Goal: Transaction & Acquisition: Purchase product/service

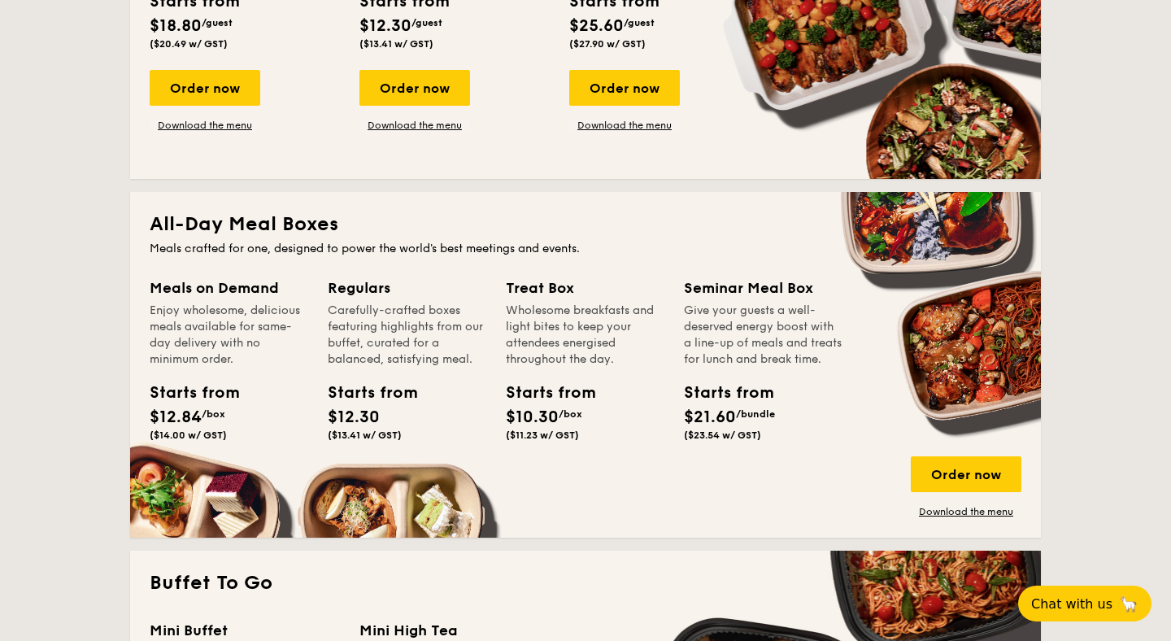
scroll to position [912, 0]
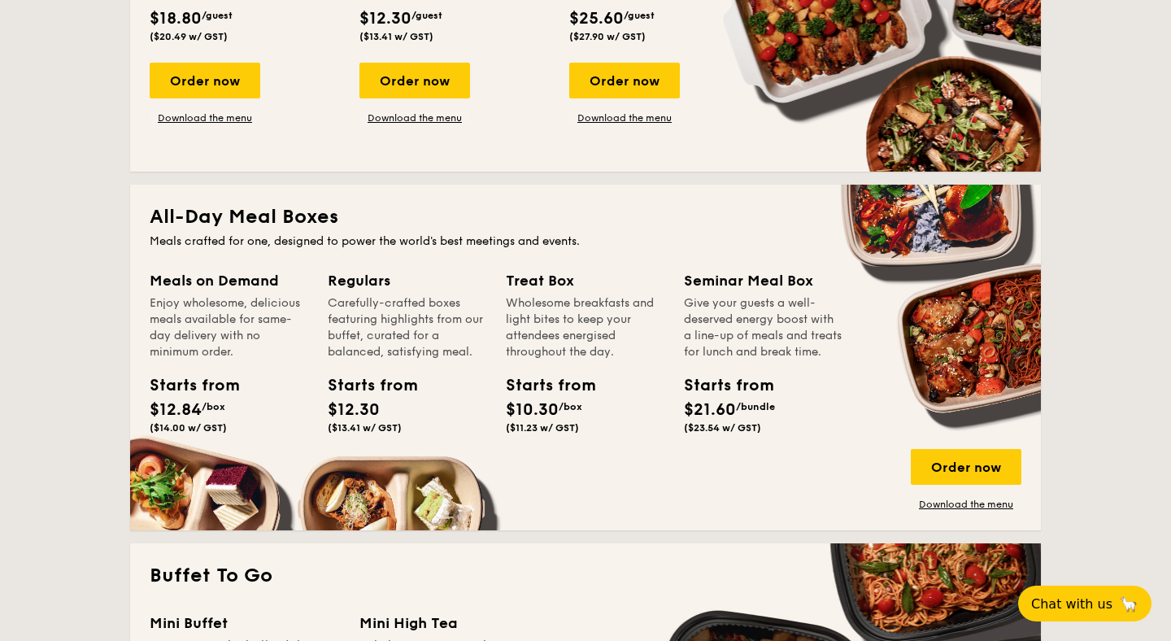
click at [225, 271] on div "Meals on Demand" at bounding box center [229, 280] width 159 height 23
click at [218, 329] on div "Enjoy wholesome, delicious meals available for same-day delivery with no minimu…" at bounding box center [229, 327] width 159 height 65
click at [961, 473] on div "Order now" at bounding box center [966, 467] width 111 height 36
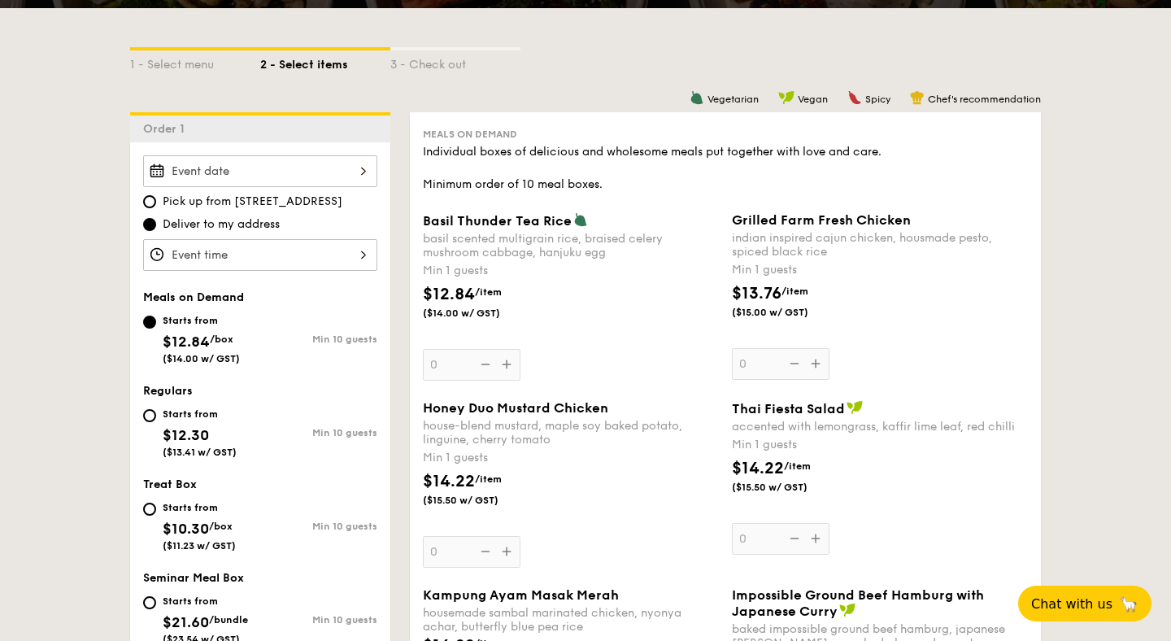
scroll to position [347, 0]
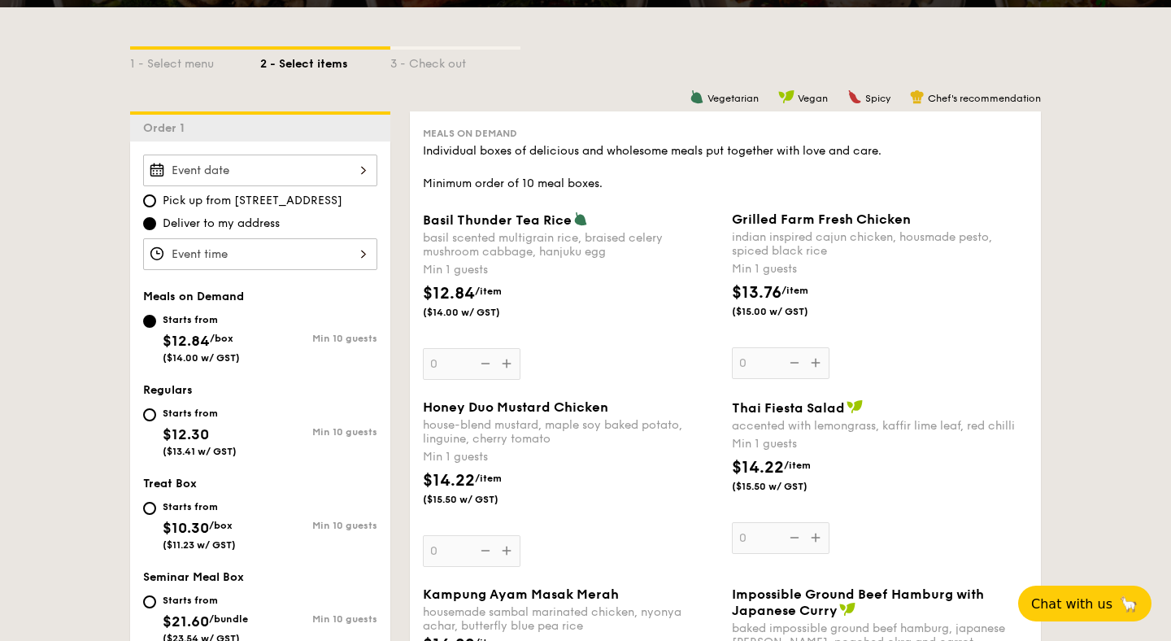
click at [276, 166] on div at bounding box center [260, 171] width 234 height 32
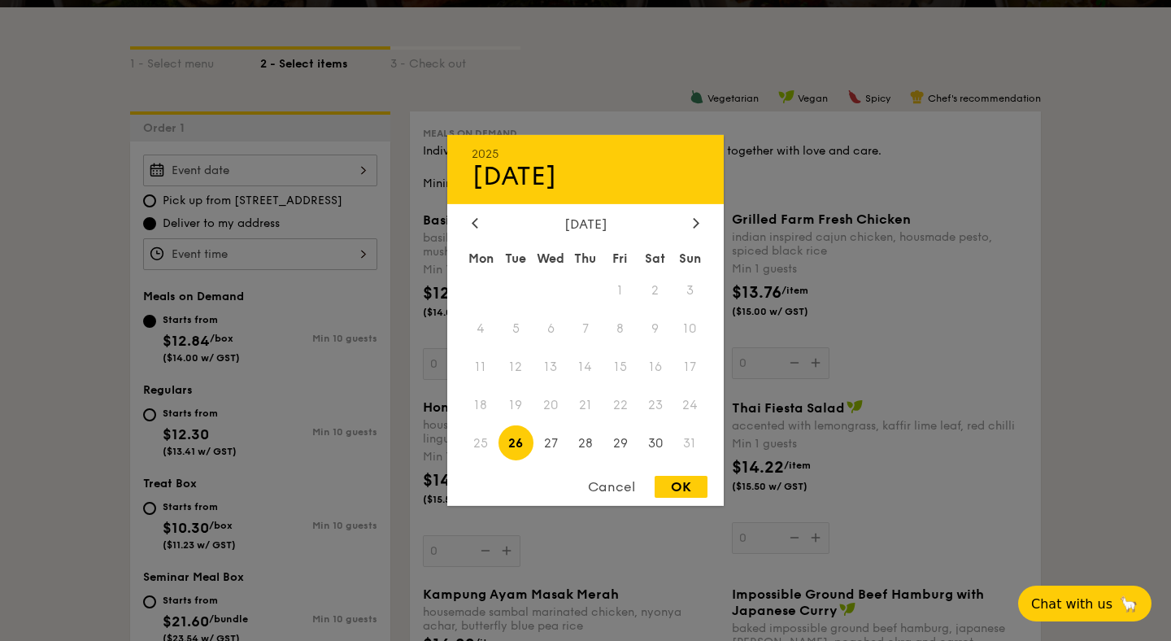
click at [521, 446] on span "26" at bounding box center [516, 442] width 35 height 35
click at [685, 491] on div "OK" at bounding box center [681, 487] width 53 height 22
type input "[DATE]"
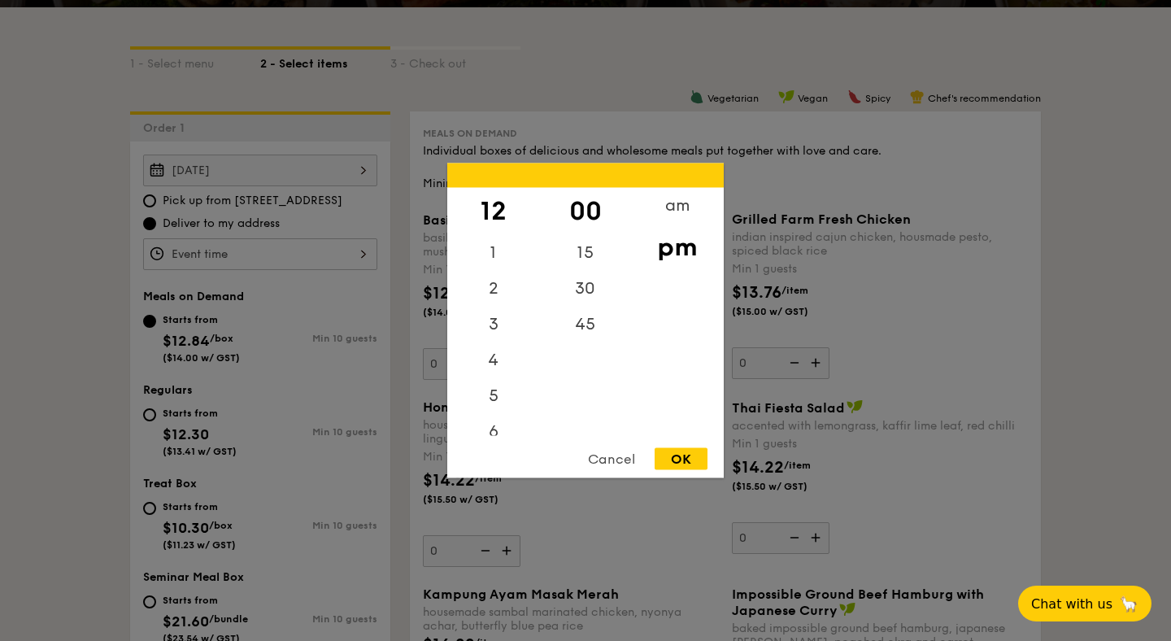
click at [224, 255] on div "12 1 2 3 4 5 6 7 8 9 10 11 00 15 30 45 am pm Cancel OK" at bounding box center [260, 254] width 234 height 32
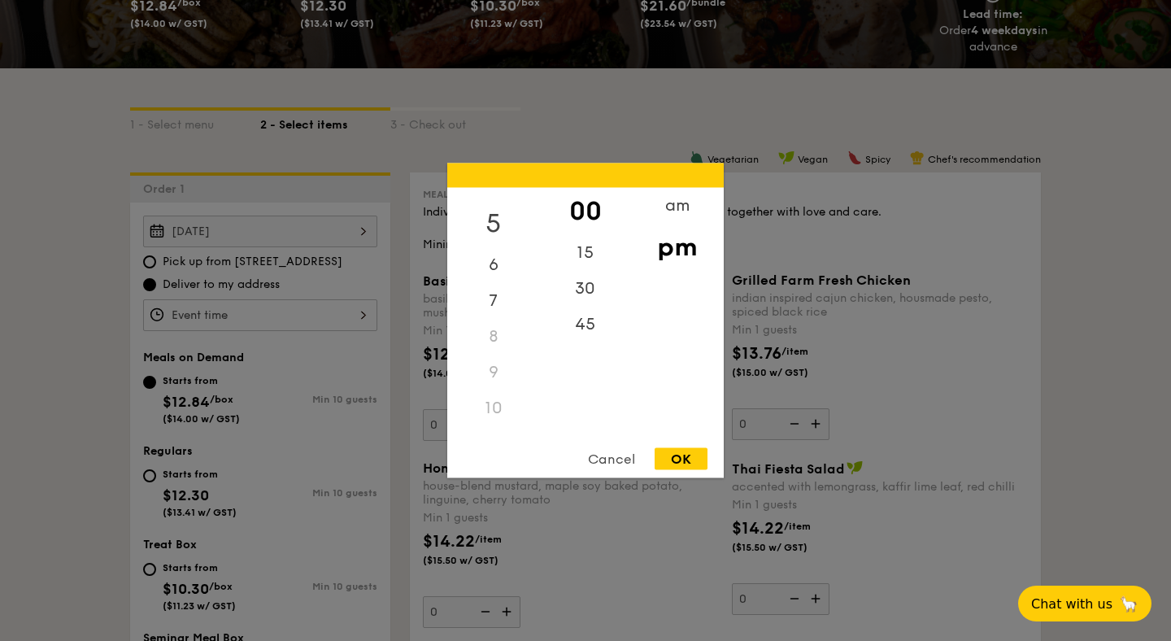
scroll to position [193, 0]
click at [495, 423] on div "11" at bounding box center [493, 418] width 92 height 36
click at [498, 413] on div "11" at bounding box center [493, 418] width 92 height 36
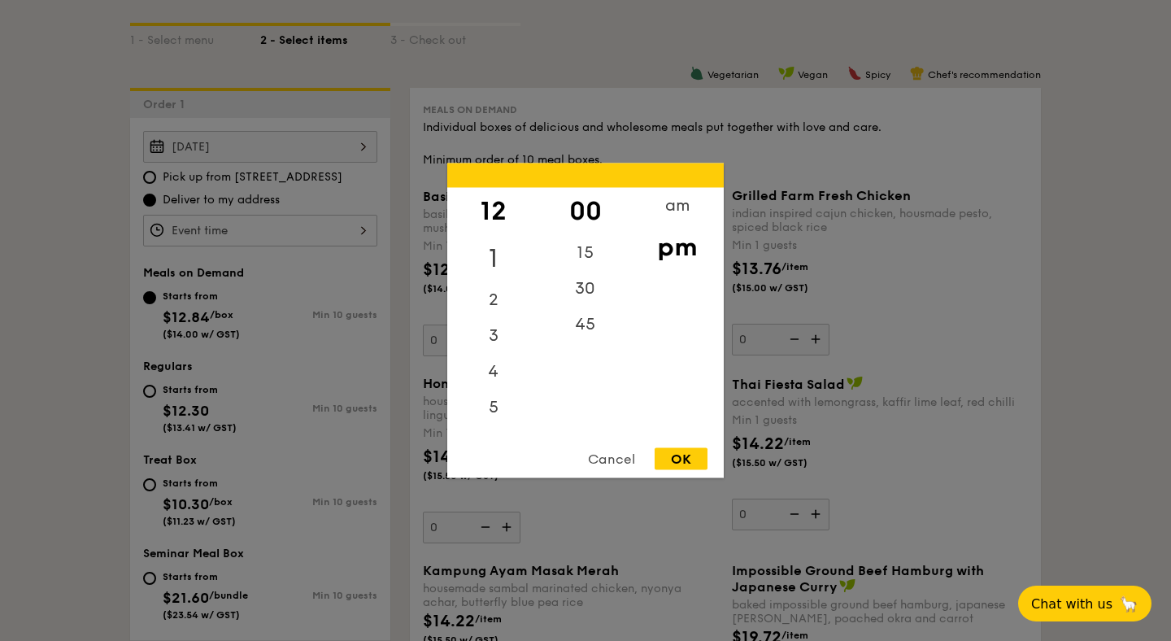
scroll to position [352, 0]
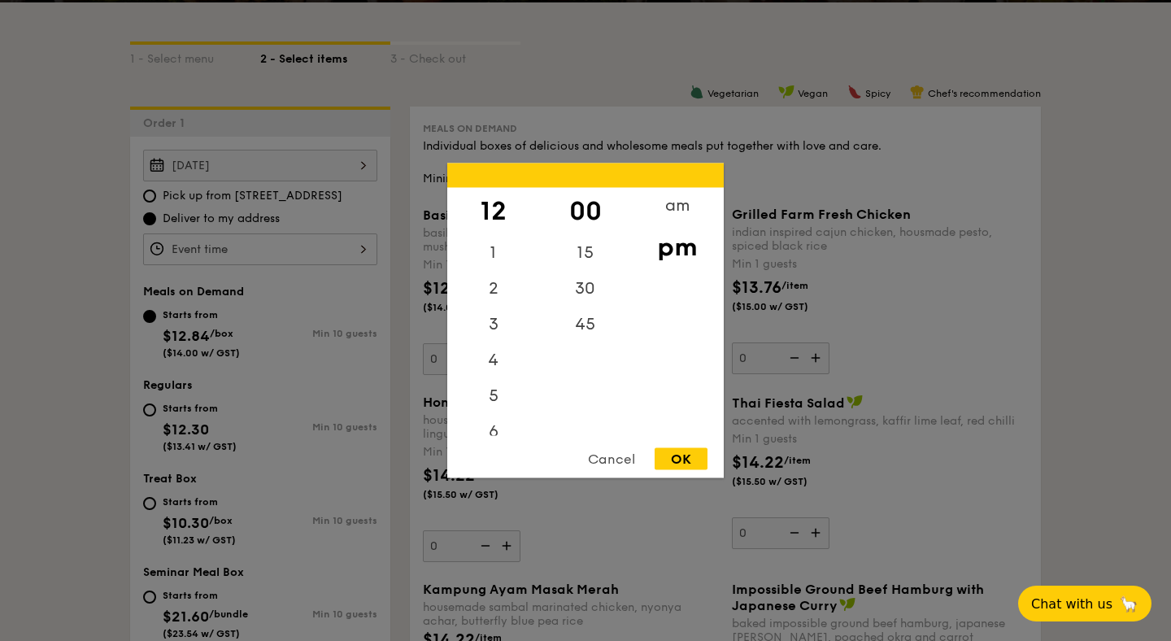
click at [499, 207] on div "12" at bounding box center [493, 211] width 92 height 47
click at [593, 196] on div "00" at bounding box center [585, 211] width 92 height 47
click at [667, 448] on div "OK" at bounding box center [681, 459] width 53 height 22
type input "12:00PM"
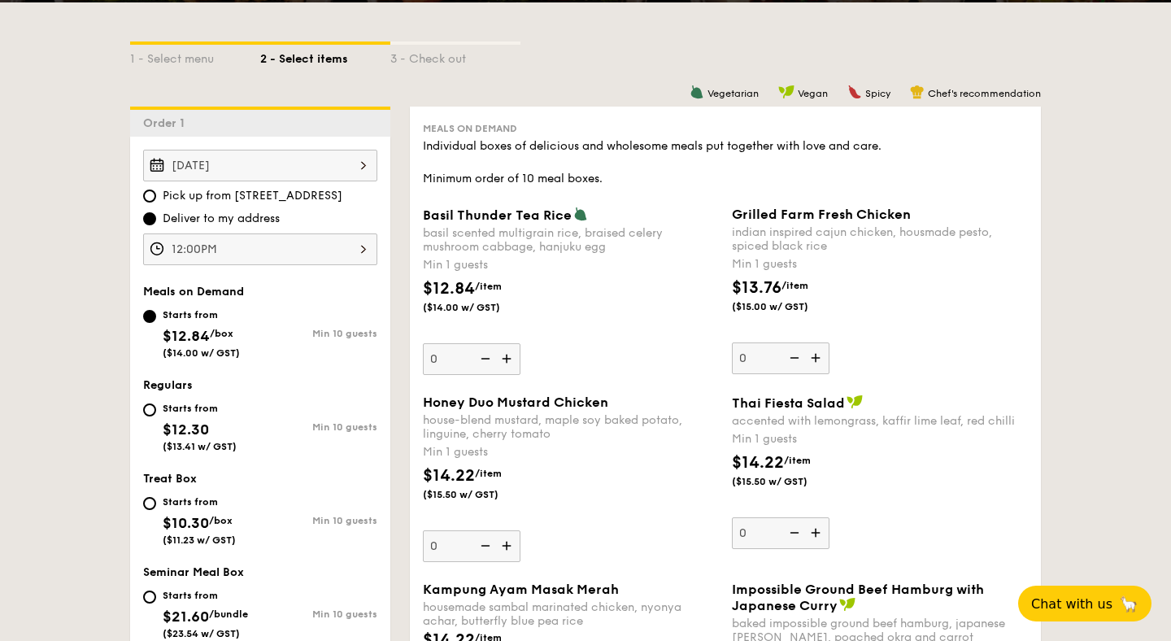
click at [359, 250] on div "12:00PM" at bounding box center [260, 249] width 234 height 32
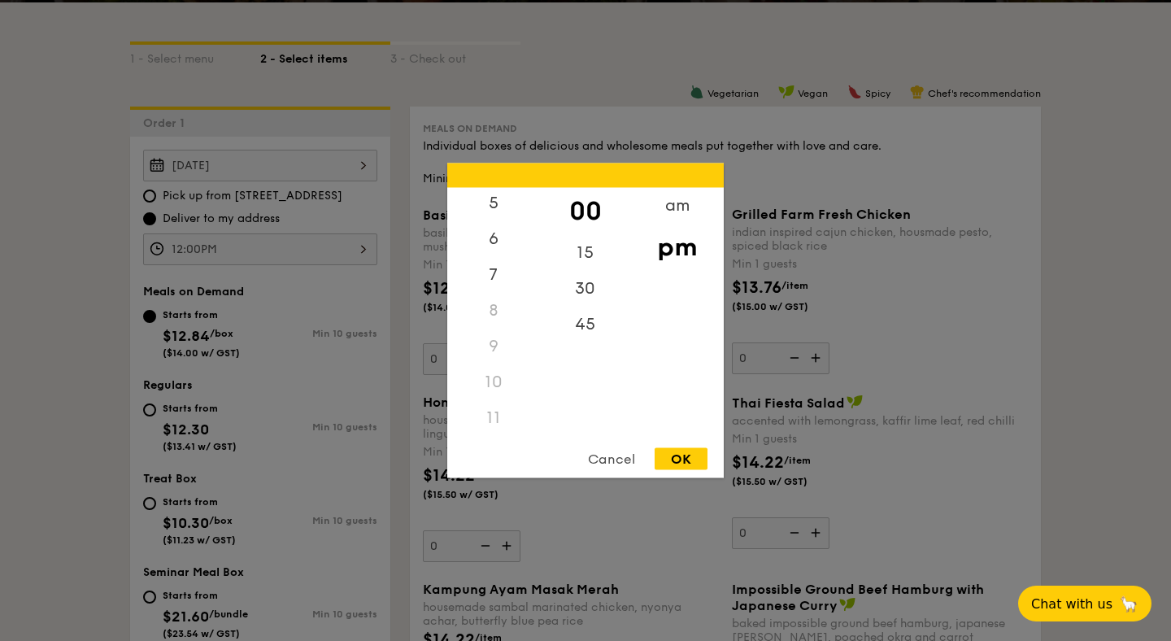
scroll to position [193, 0]
click at [488, 410] on div "11" at bounding box center [493, 418] width 92 height 36
click at [488, 350] on div "9" at bounding box center [493, 347] width 92 height 36
drag, startPoint x: 488, startPoint y: 350, endPoint x: 492, endPoint y: 324, distance: 26.3
click at [492, 324] on div "12 1 2 3 4 5 6 7 8 9 10 11" at bounding box center [493, 312] width 92 height 248
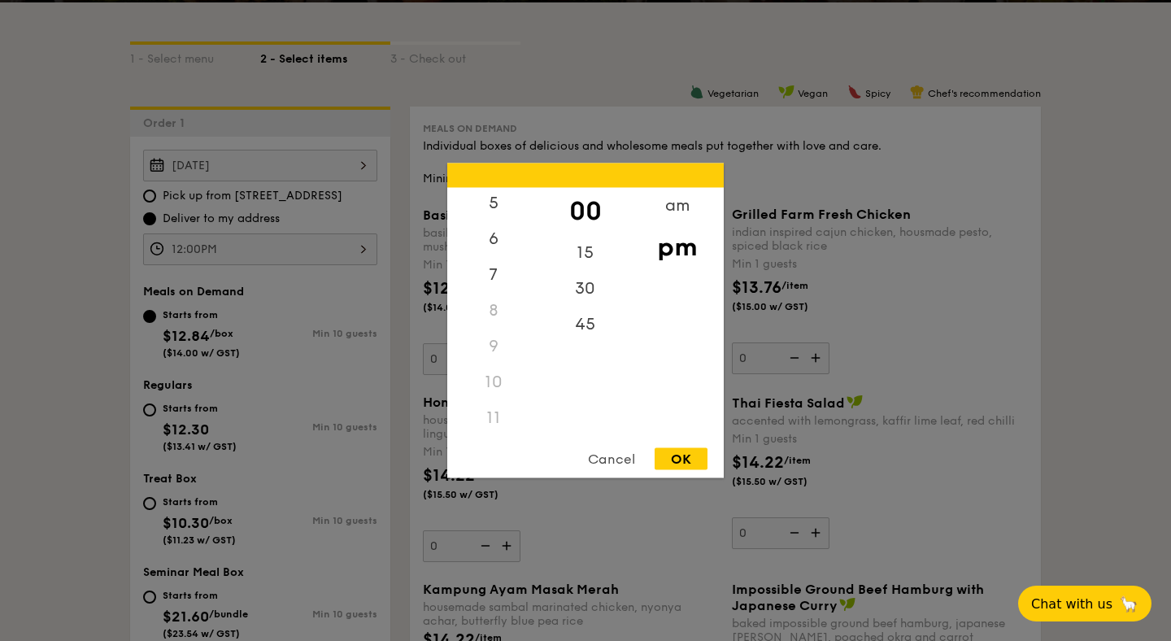
click at [487, 459] on div "Cancel OK" at bounding box center [585, 463] width 277 height 30
click at [495, 421] on div "11" at bounding box center [493, 418] width 92 height 36
click at [645, 466] on div "Cancel" at bounding box center [612, 459] width 80 height 22
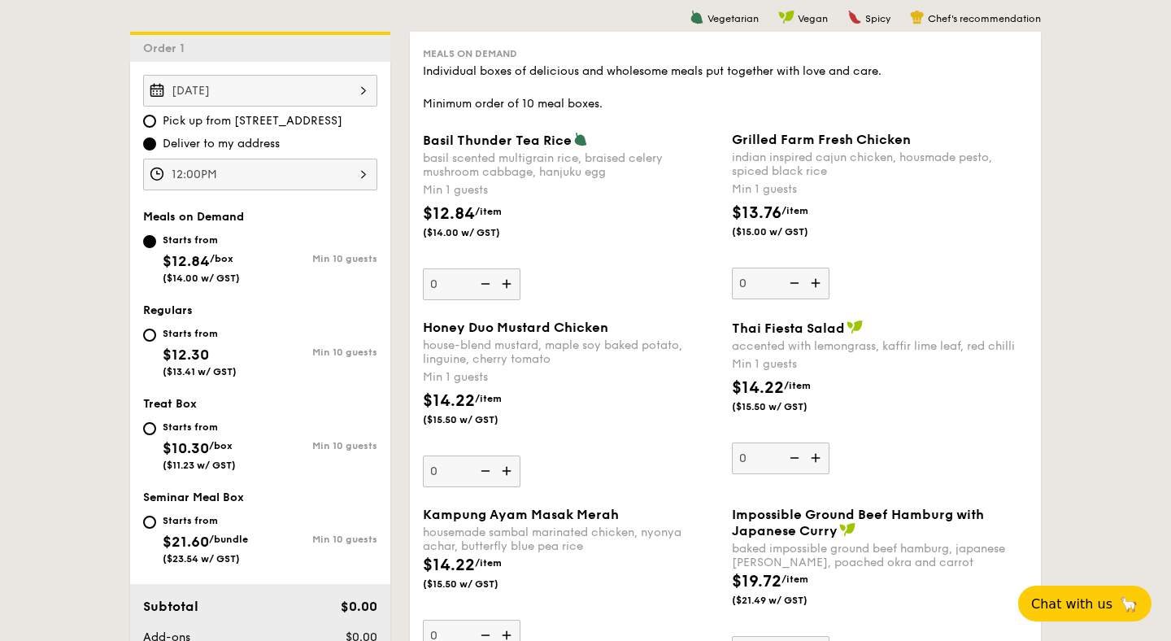
scroll to position [429, 0]
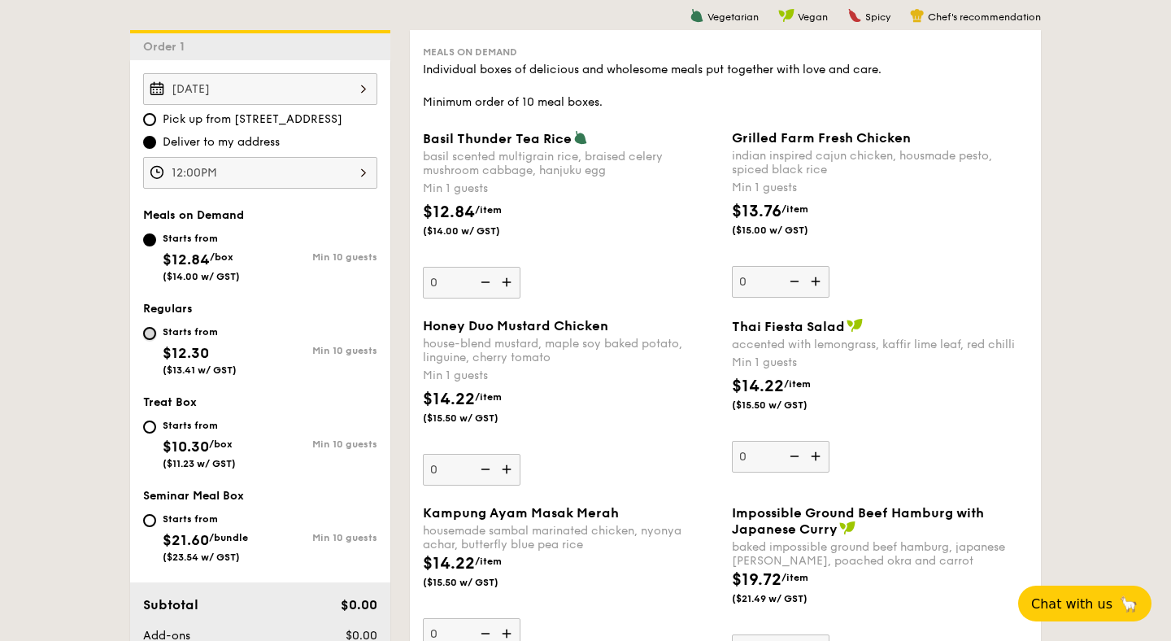
click at [152, 338] on input "Starts from $12.30 ($13.41 w/ GST) Min 10 guests" at bounding box center [149, 333] width 13 height 13
radio input "true"
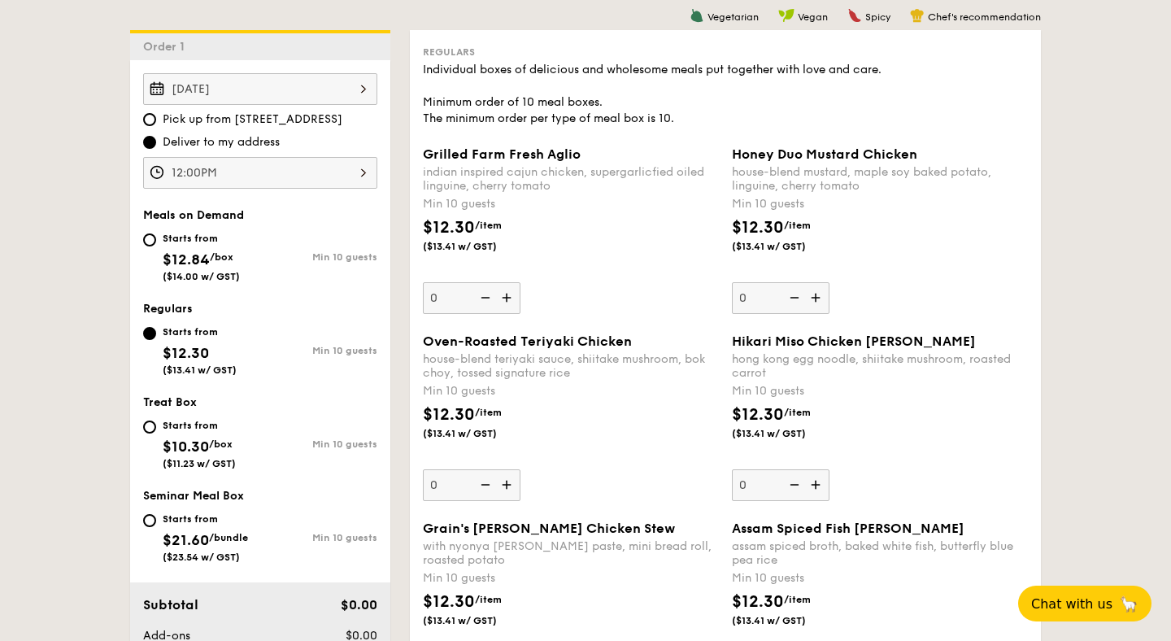
click at [158, 241] on div "Starts from $12.84 /box ($14.00 w/ GST)" at bounding box center [201, 256] width 117 height 54
click at [156, 241] on input "Starts from $12.84 /box ($14.00 w/ GST) Min 10 guests" at bounding box center [149, 239] width 13 height 13
radio input "true"
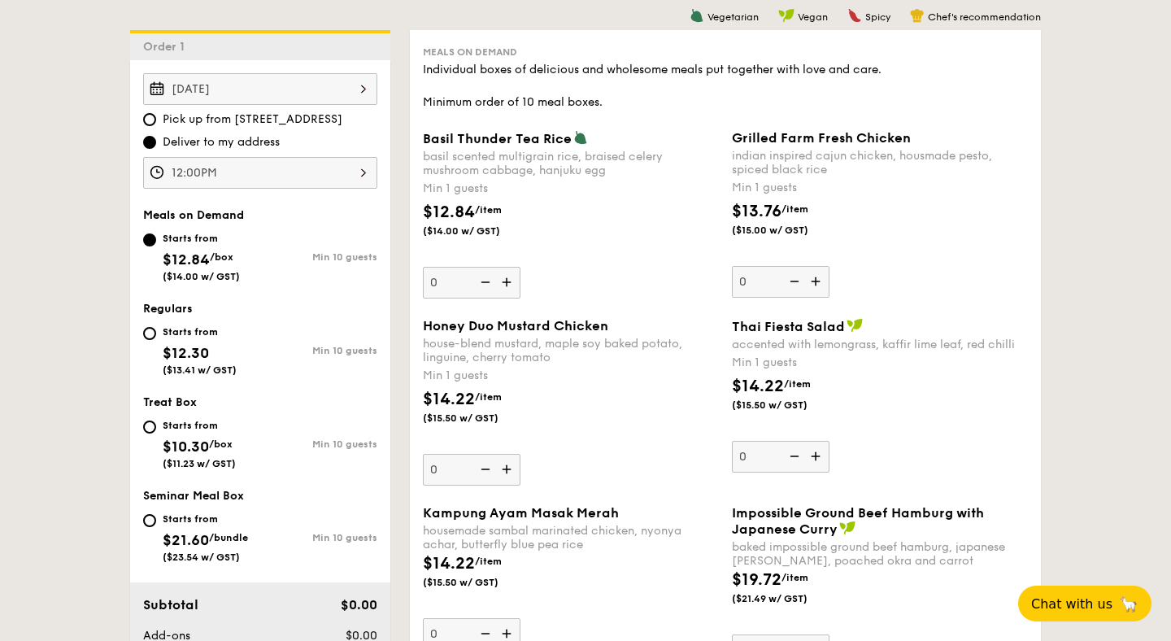
click at [507, 288] on img at bounding box center [508, 282] width 24 height 31
click at [507, 288] on input "0" at bounding box center [472, 283] width 98 height 32
click at [507, 288] on img at bounding box center [508, 282] width 24 height 31
click at [507, 288] on input "1" at bounding box center [472, 283] width 98 height 32
click at [507, 288] on img at bounding box center [508, 282] width 24 height 31
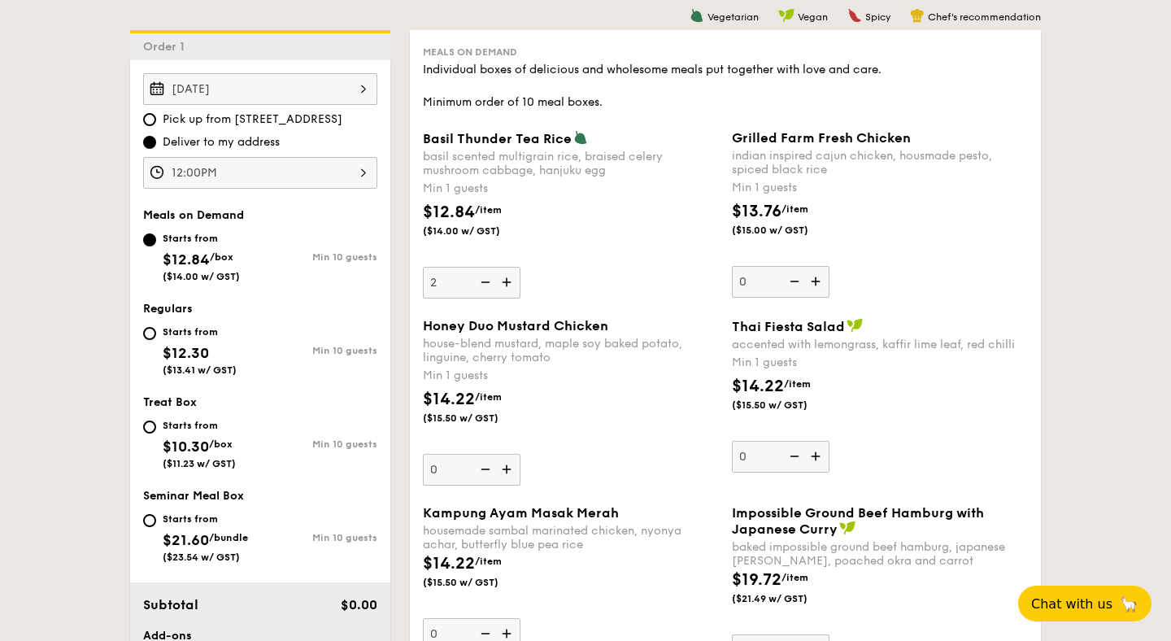
click at [507, 288] on input "2" at bounding box center [472, 283] width 98 height 32
click at [507, 288] on img at bounding box center [508, 282] width 24 height 31
click at [507, 288] on input "3" at bounding box center [472, 283] width 98 height 32
click at [507, 288] on img at bounding box center [508, 282] width 24 height 31
click at [507, 288] on input "4" at bounding box center [472, 283] width 98 height 32
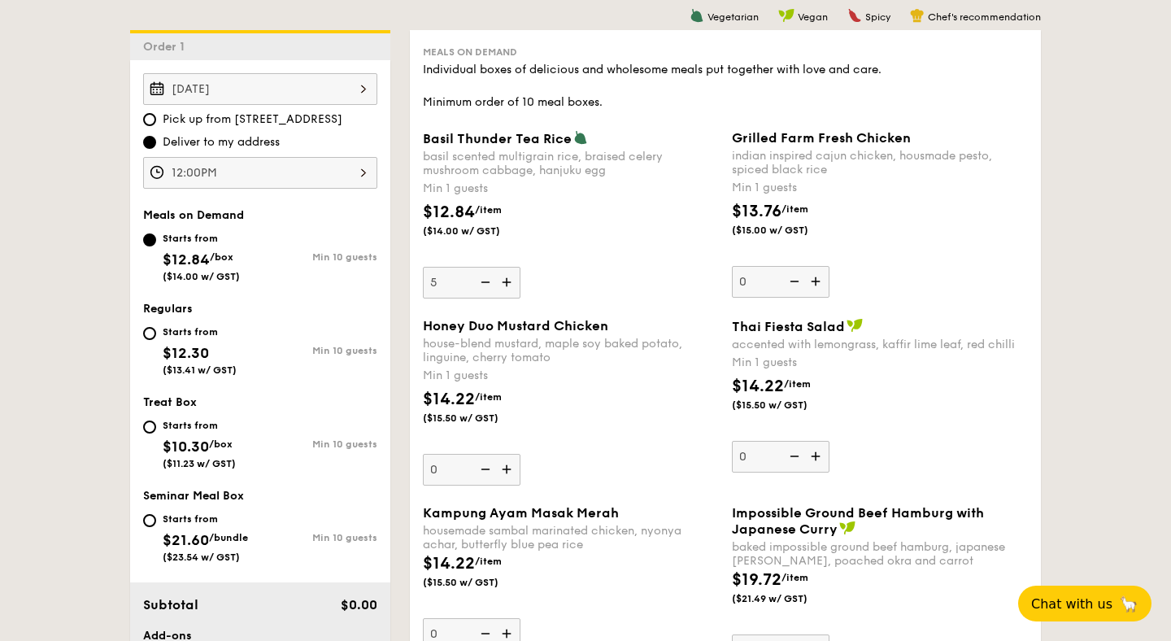
click at [507, 288] on img at bounding box center [508, 282] width 24 height 31
click at [507, 288] on input "5" at bounding box center [472, 283] width 98 height 32
click at [507, 288] on img at bounding box center [508, 282] width 24 height 31
click at [507, 288] on input "6" at bounding box center [472, 283] width 98 height 32
click at [507, 288] on img at bounding box center [508, 282] width 24 height 31
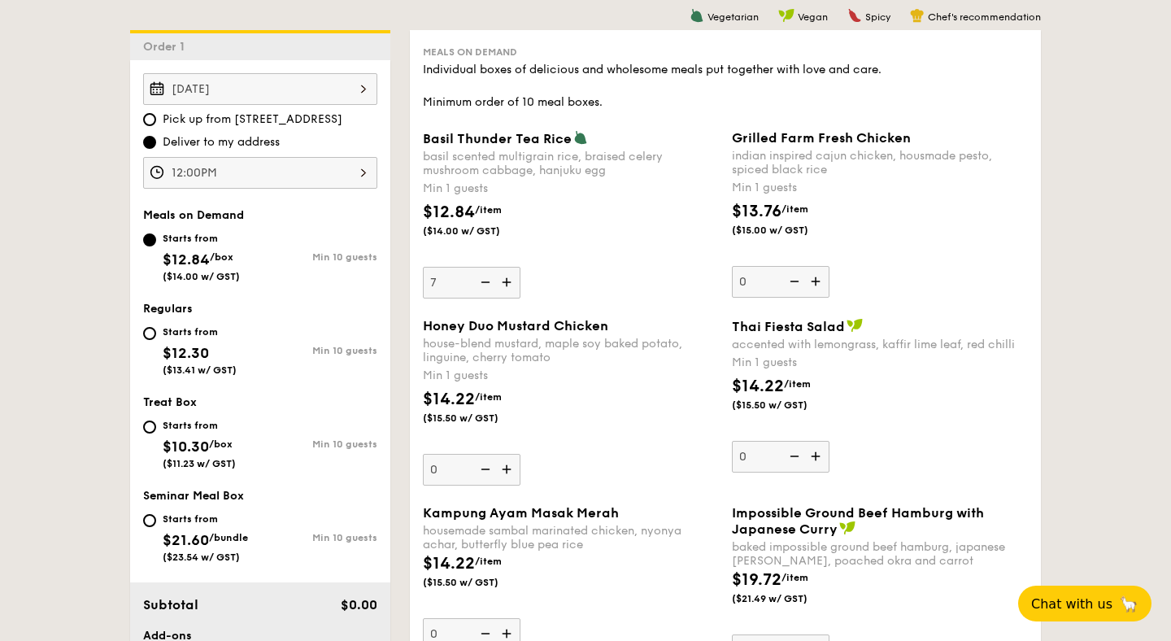
click at [507, 288] on input "7" at bounding box center [472, 283] width 98 height 32
click at [507, 288] on img at bounding box center [508, 282] width 24 height 31
click at [507, 288] on input "8" at bounding box center [472, 283] width 98 height 32
click at [507, 288] on img at bounding box center [508, 282] width 24 height 31
click at [507, 288] on input "9" at bounding box center [472, 283] width 98 height 32
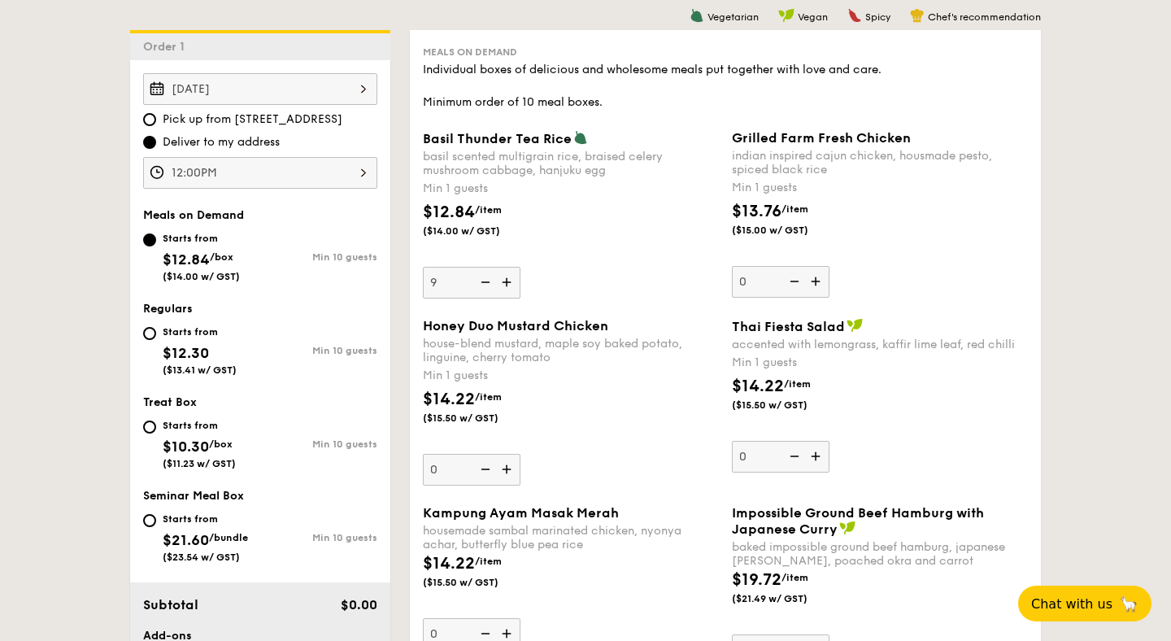
type input "10"
click at [817, 282] on img at bounding box center [817, 281] width 24 height 31
click at [817, 282] on input "0" at bounding box center [781, 282] width 98 height 32
click at [816, 281] on img at bounding box center [817, 281] width 24 height 31
click at [816, 281] on input "1" at bounding box center [781, 282] width 98 height 32
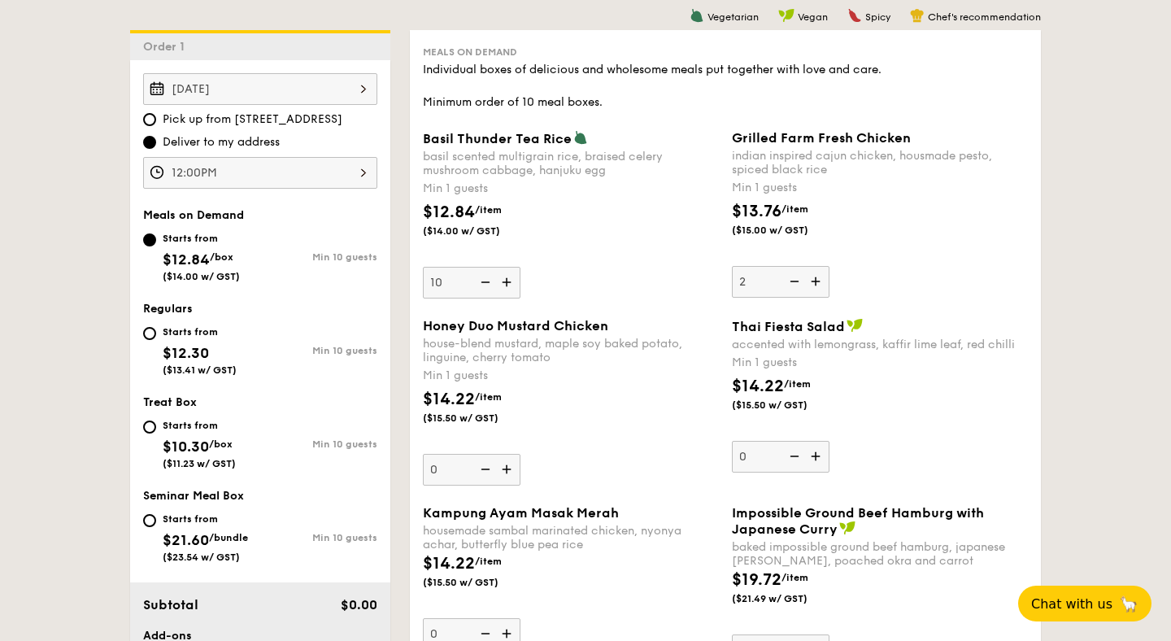
click at [817, 281] on img at bounding box center [817, 281] width 24 height 31
click at [817, 281] on input "2" at bounding box center [781, 282] width 98 height 32
click at [817, 281] on img at bounding box center [817, 281] width 24 height 31
click at [817, 281] on input "3" at bounding box center [781, 282] width 98 height 32
type input "4"
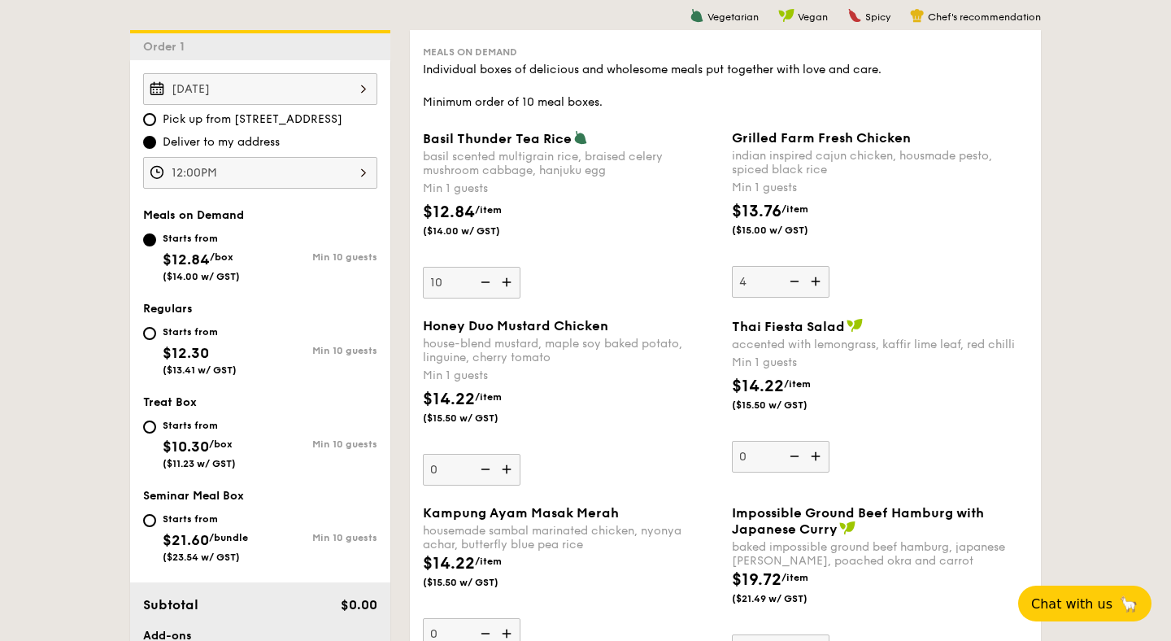
click at [502, 288] on img at bounding box center [508, 282] width 24 height 31
click at [502, 288] on input "10" at bounding box center [472, 283] width 98 height 32
click at [502, 288] on img at bounding box center [508, 282] width 24 height 31
click at [502, 288] on input "11" at bounding box center [472, 283] width 98 height 32
click at [502, 288] on img at bounding box center [508, 282] width 24 height 31
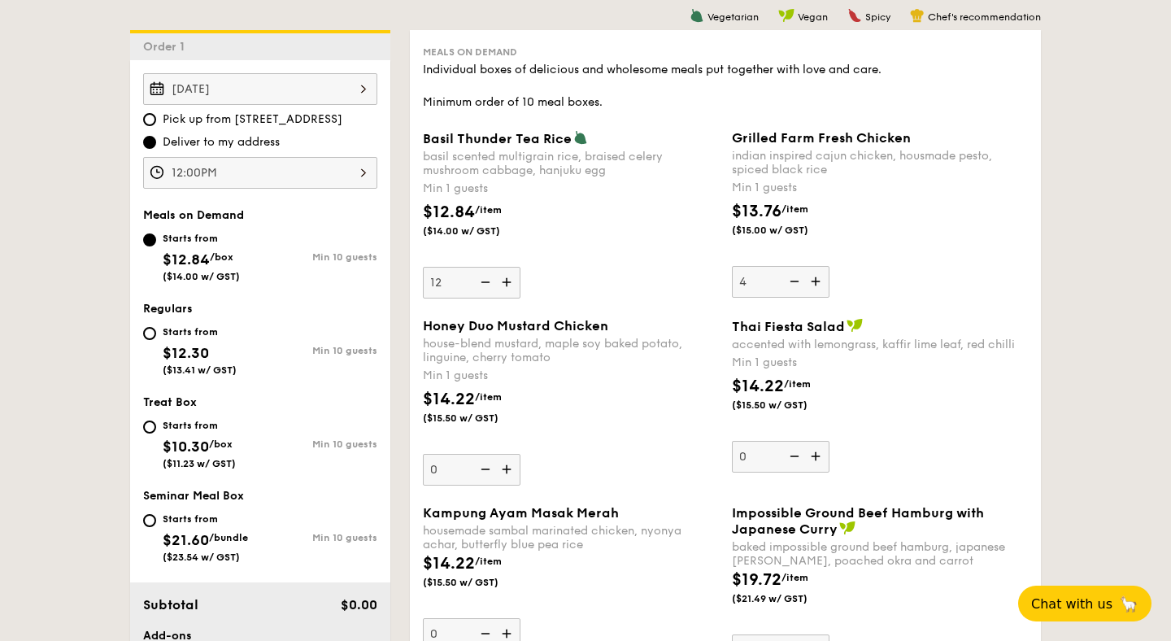
click at [502, 288] on input "12" at bounding box center [472, 283] width 98 height 32
click at [502, 288] on img at bounding box center [508, 282] width 24 height 31
click at [502, 288] on input "13" at bounding box center [472, 283] width 98 height 32
type input "14"
type input "9"
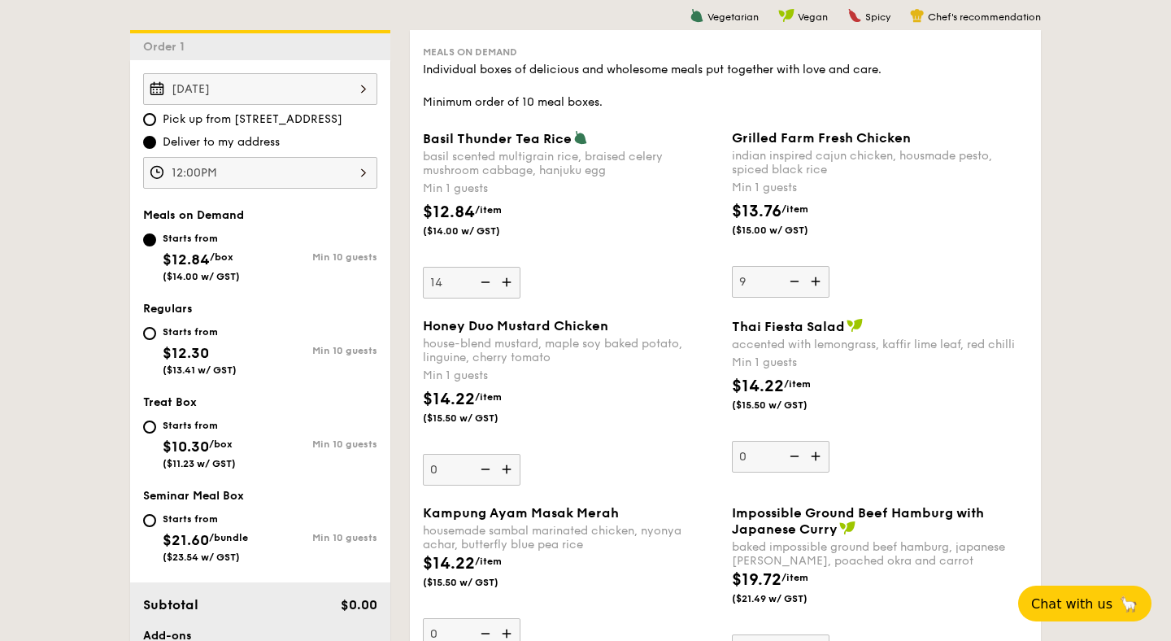
click at [640, 421] on div "$14.22 /item ($15.50 w/ GST)" at bounding box center [570, 415] width 309 height 57
click at [521, 454] on input "0" at bounding box center [472, 470] width 98 height 32
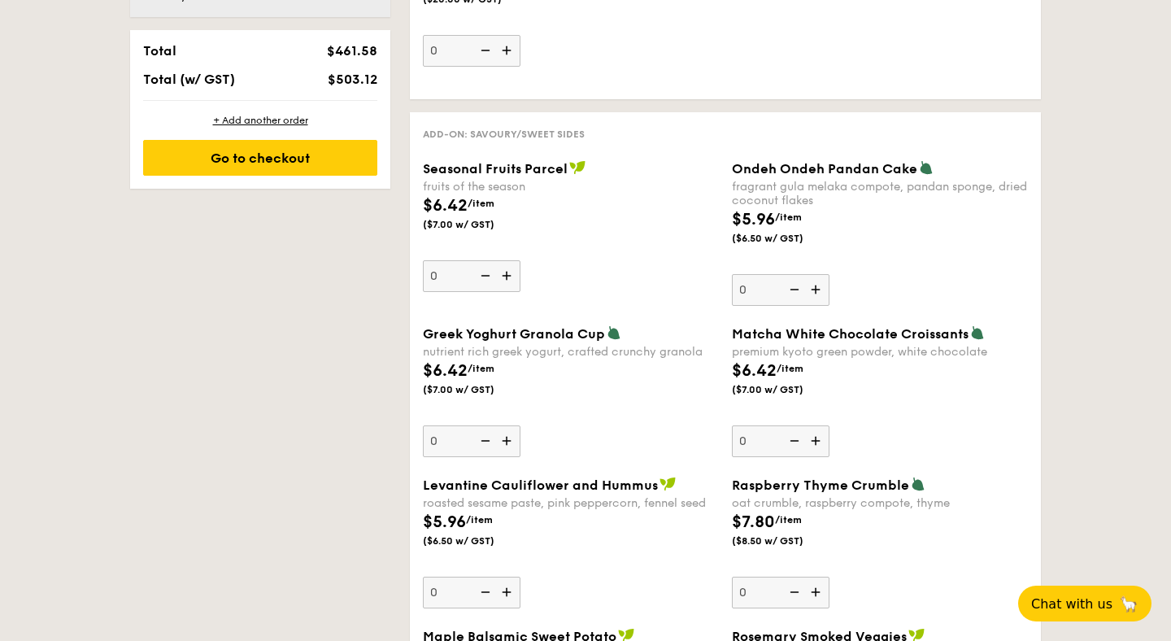
scroll to position [1217, 0]
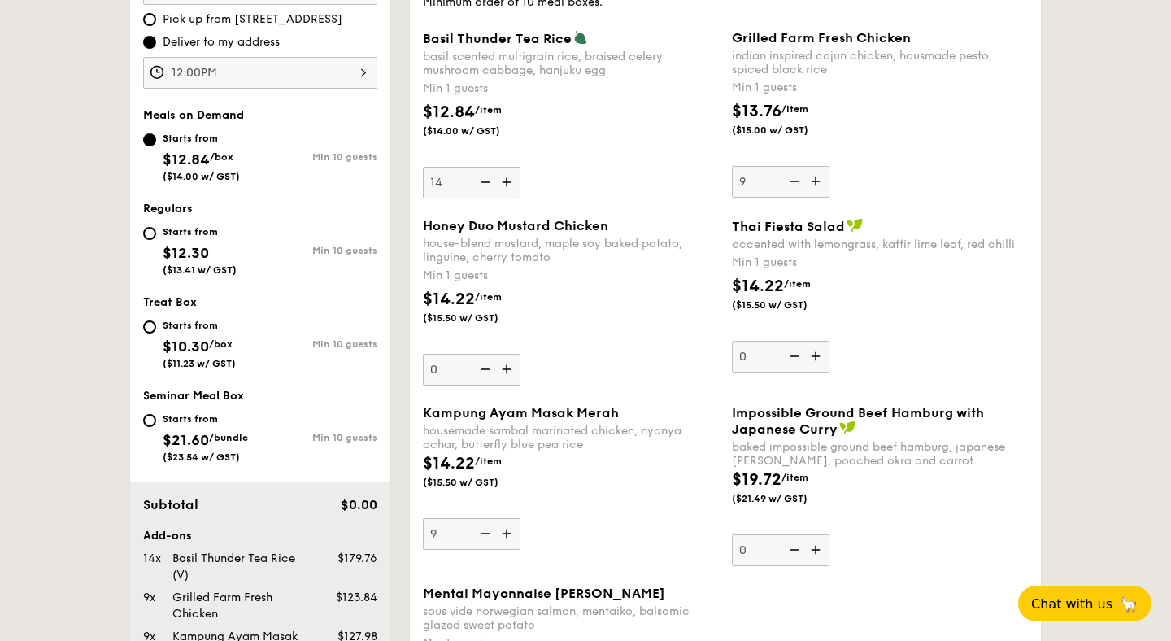
scroll to position [528, 0]
click at [508, 540] on img at bounding box center [508, 534] width 24 height 31
click at [508, 540] on input "9" at bounding box center [472, 535] width 98 height 32
type input "10"
click at [822, 185] on img at bounding box center [817, 182] width 24 height 31
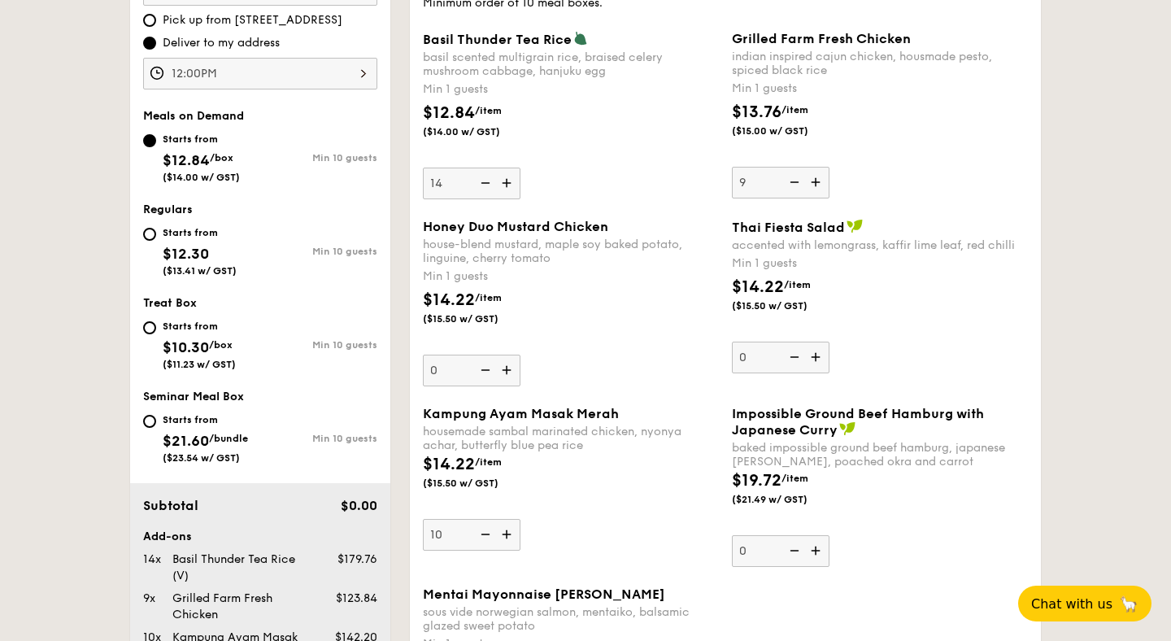
click at [822, 185] on input "9" at bounding box center [781, 183] width 98 height 32
click at [631, 486] on div "$14.22 /item ($15.50 w/ GST)" at bounding box center [570, 480] width 309 height 57
click at [521, 519] on input "10" at bounding box center [472, 535] width 98 height 32
click at [795, 179] on img at bounding box center [793, 182] width 24 height 31
click at [795, 179] on input "10" at bounding box center [781, 183] width 98 height 32
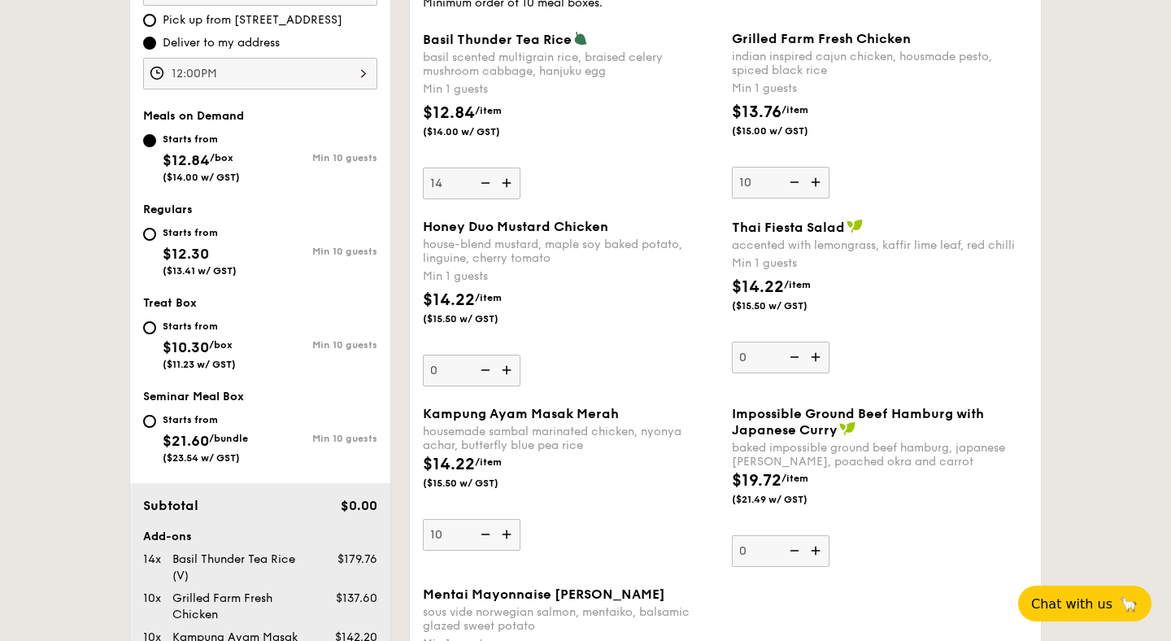
type input "9"
click at [490, 531] on img at bounding box center [484, 534] width 24 height 31
click at [490, 531] on input "10" at bounding box center [472, 535] width 98 height 32
type input "9"
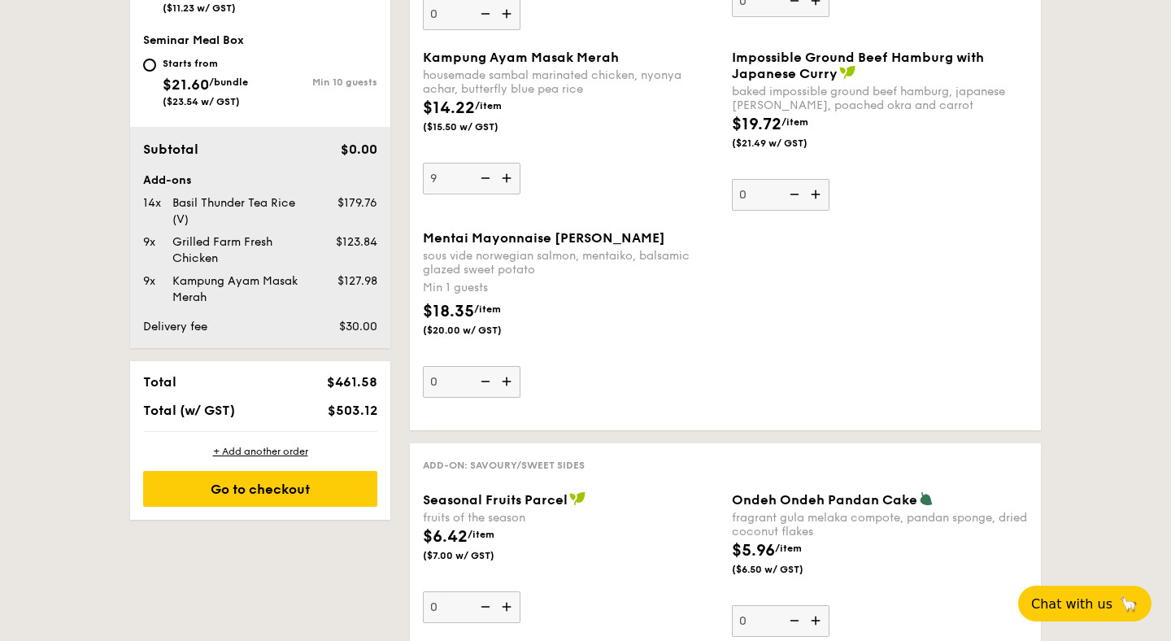
scroll to position [887, 0]
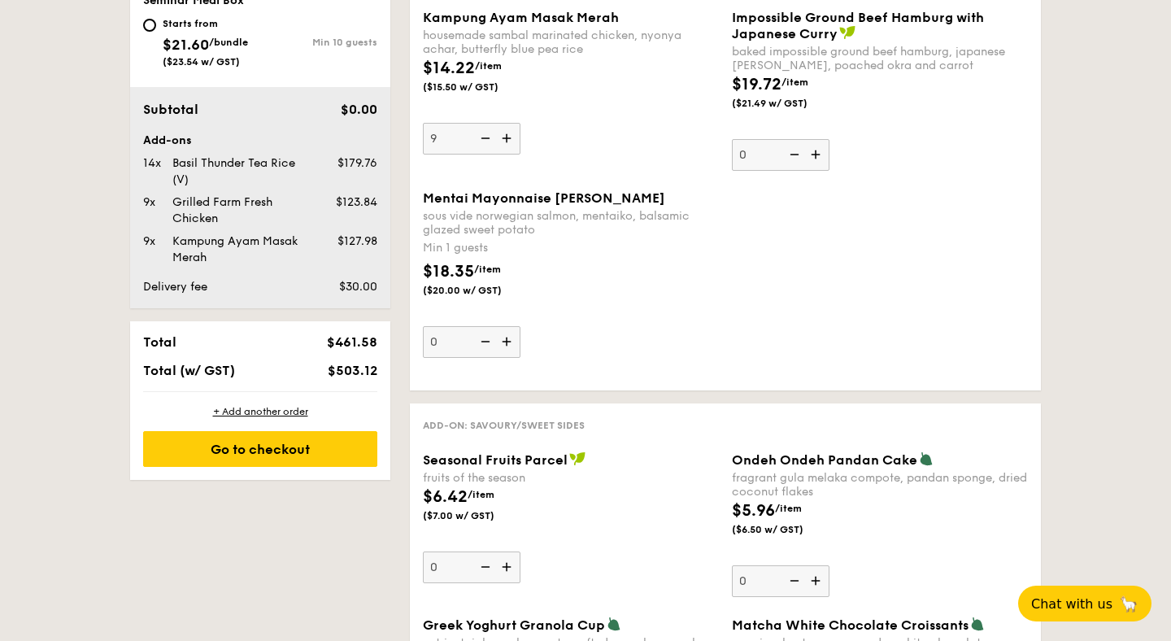
scroll to position [933, 0]
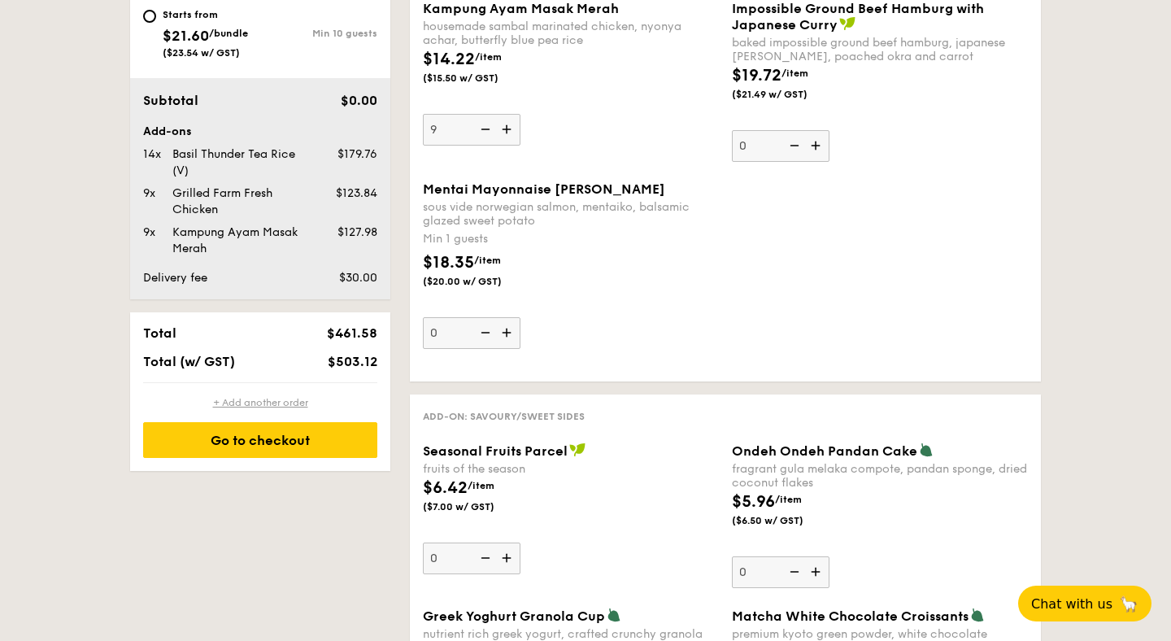
click at [268, 405] on div "+ Add another order" at bounding box center [260, 402] width 234 height 13
type input "0"
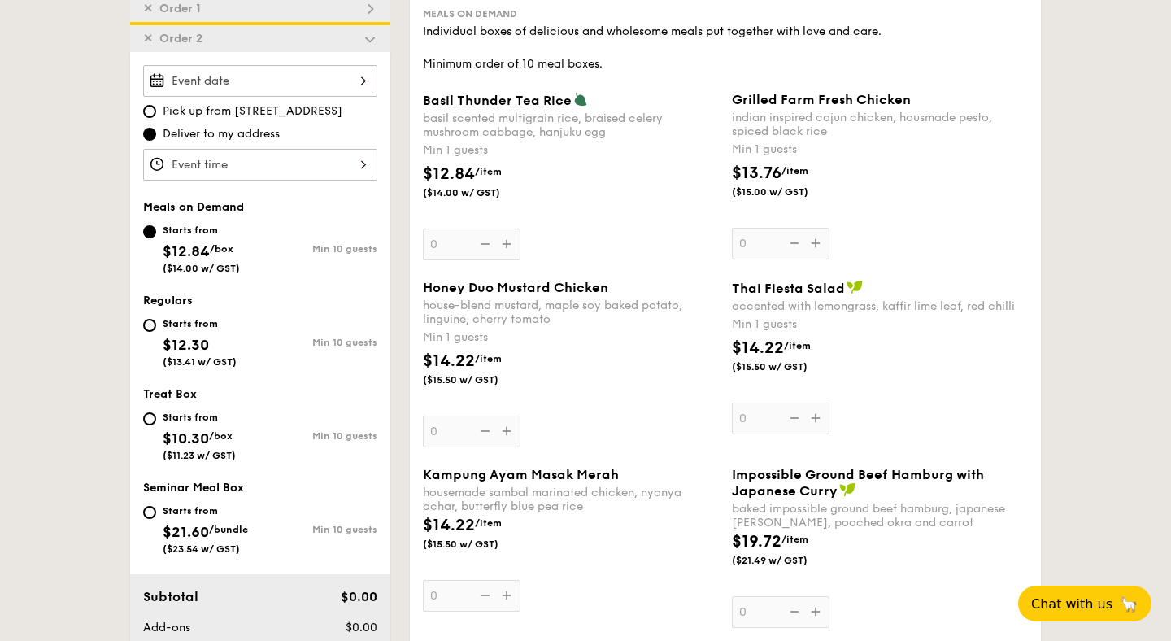
scroll to position [464, 0]
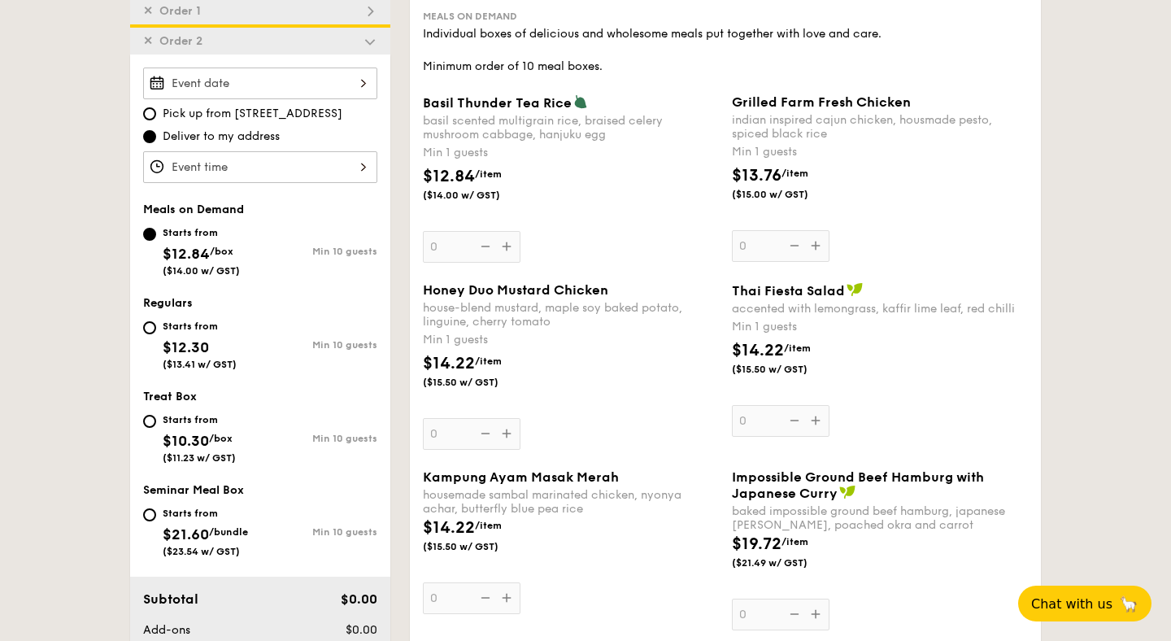
click at [255, 89] on div at bounding box center [260, 84] width 234 height 32
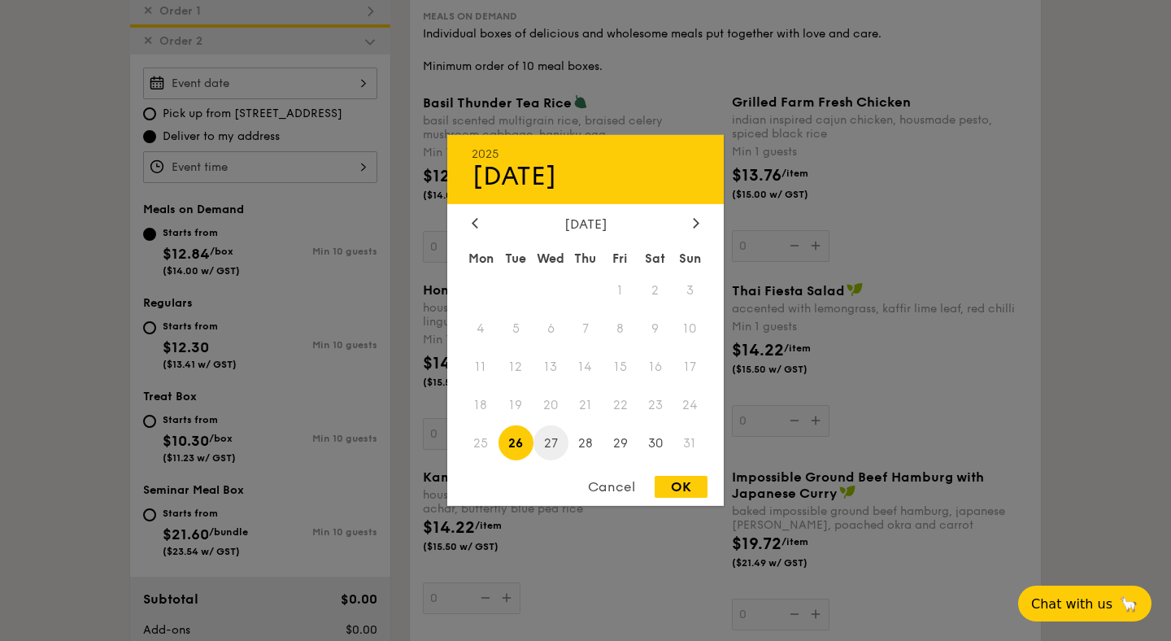
click at [551, 433] on span "27" at bounding box center [551, 442] width 35 height 35
click at [665, 486] on div "OK" at bounding box center [681, 487] width 53 height 22
type input "[DATE]"
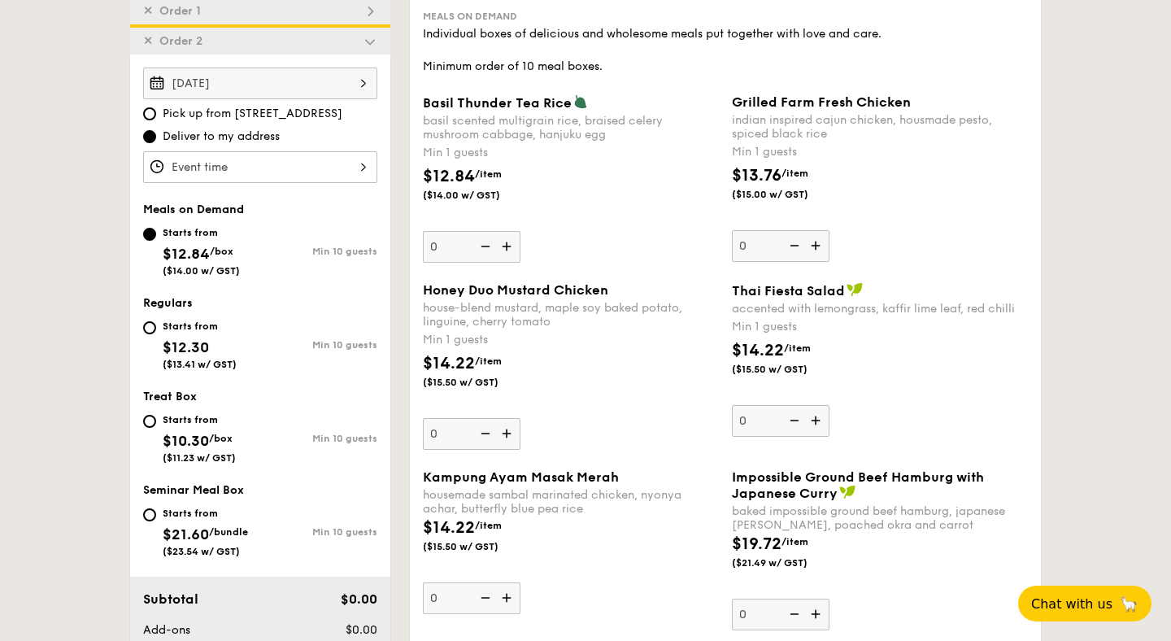
click at [259, 155] on div at bounding box center [260, 167] width 234 height 32
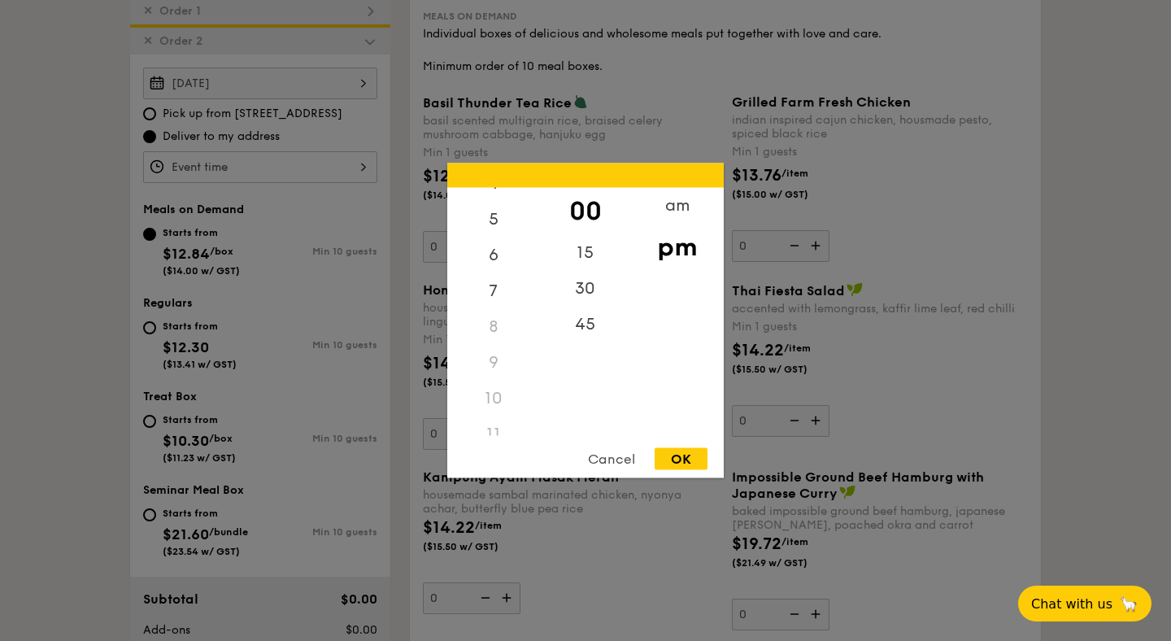
scroll to position [0, 0]
click at [678, 213] on div "am" at bounding box center [677, 211] width 92 height 47
click at [496, 426] on div "11" at bounding box center [493, 423] width 92 height 47
click at [692, 456] on div "OK" at bounding box center [681, 459] width 53 height 22
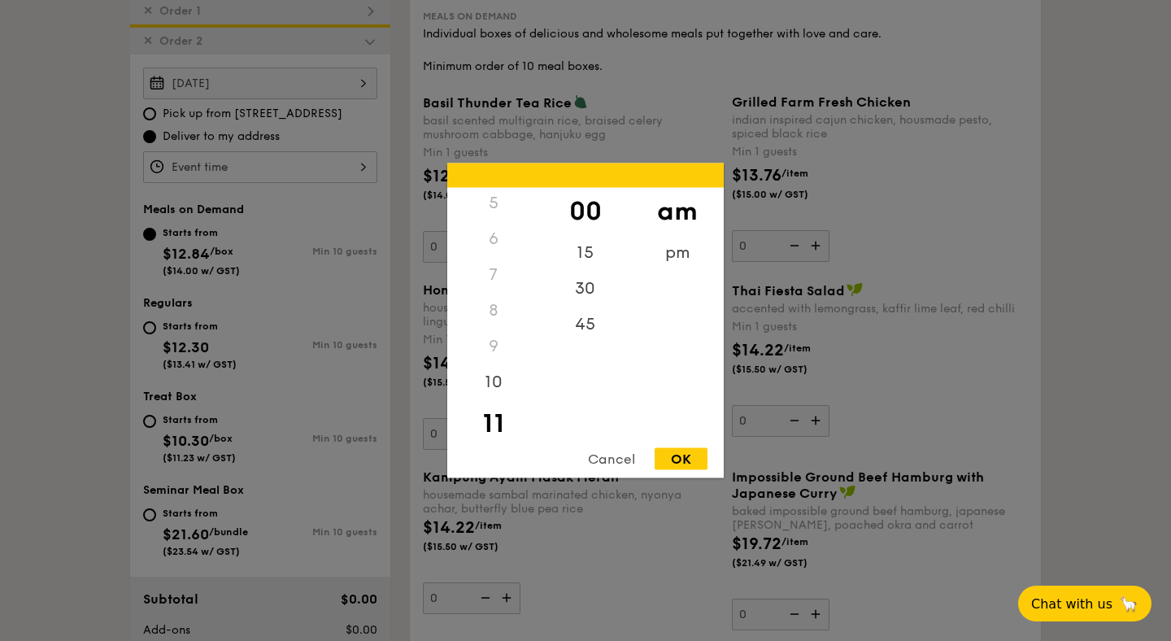
type input "11:00AM"
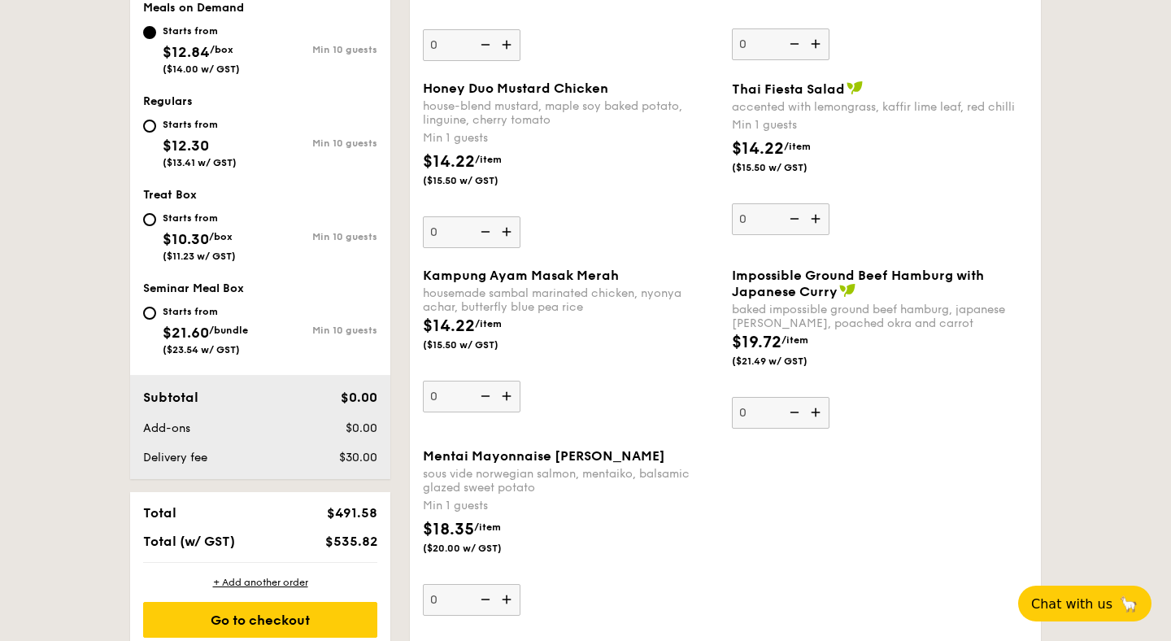
scroll to position [684, 0]
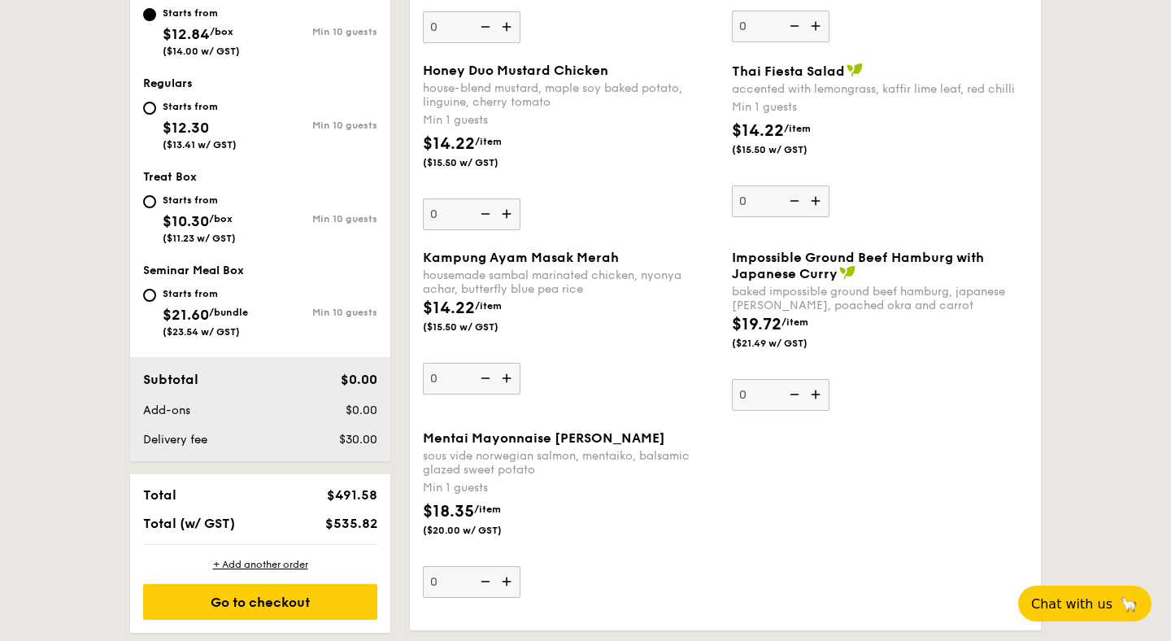
click at [155, 114] on div "Starts from $12.30 ($13.41 w/ GST)" at bounding box center [201, 124] width 117 height 54
click at [155, 114] on input "Starts from $12.30 ($13.41 w/ GST) Min 10 guests" at bounding box center [149, 108] width 13 height 13
radio input "true"
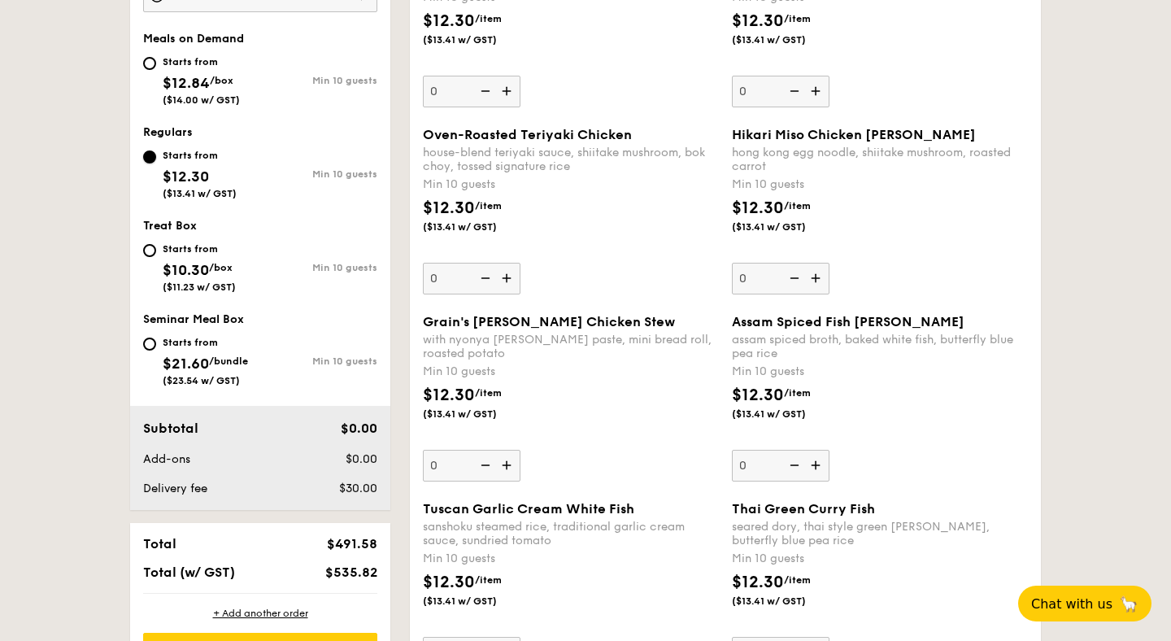
scroll to position [636, 0]
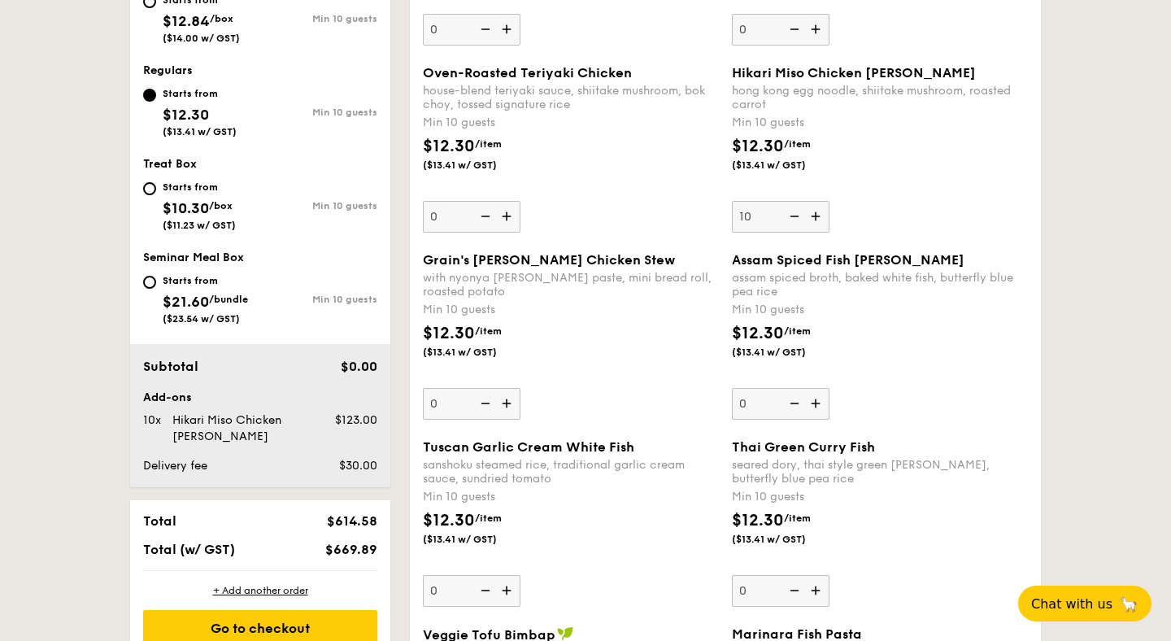
scroll to position [700, 0]
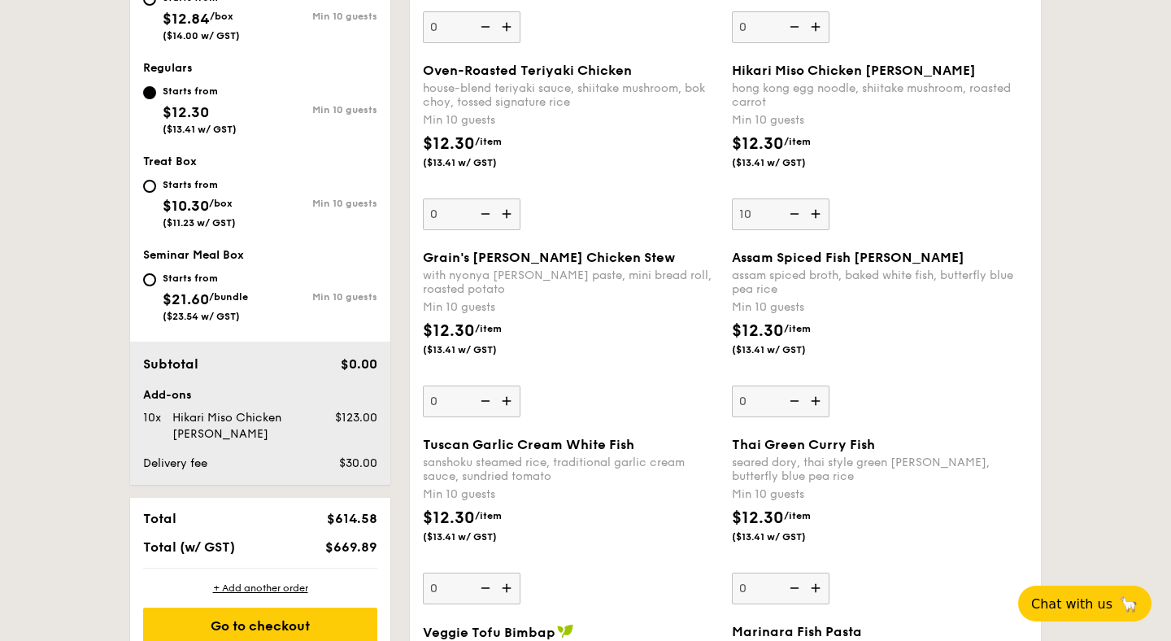
click at [799, 212] on img at bounding box center [793, 213] width 24 height 31
click at [799, 212] on input "10" at bounding box center [781, 214] width 98 height 32
type input "0"
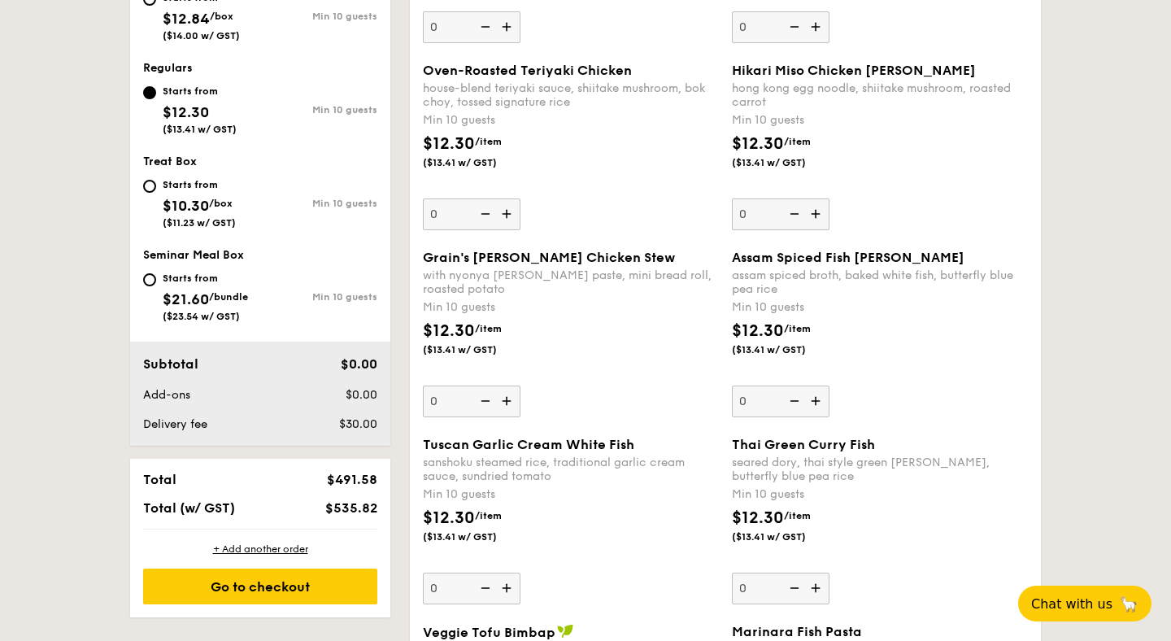
click at [875, 227] on div "Hikari Miso Chicken Chow [PERSON_NAME] kong egg noodle, shiitake mushroom, roas…" at bounding box center [880, 147] width 296 height 168
click at [830, 227] on input "0" at bounding box center [781, 214] width 98 height 32
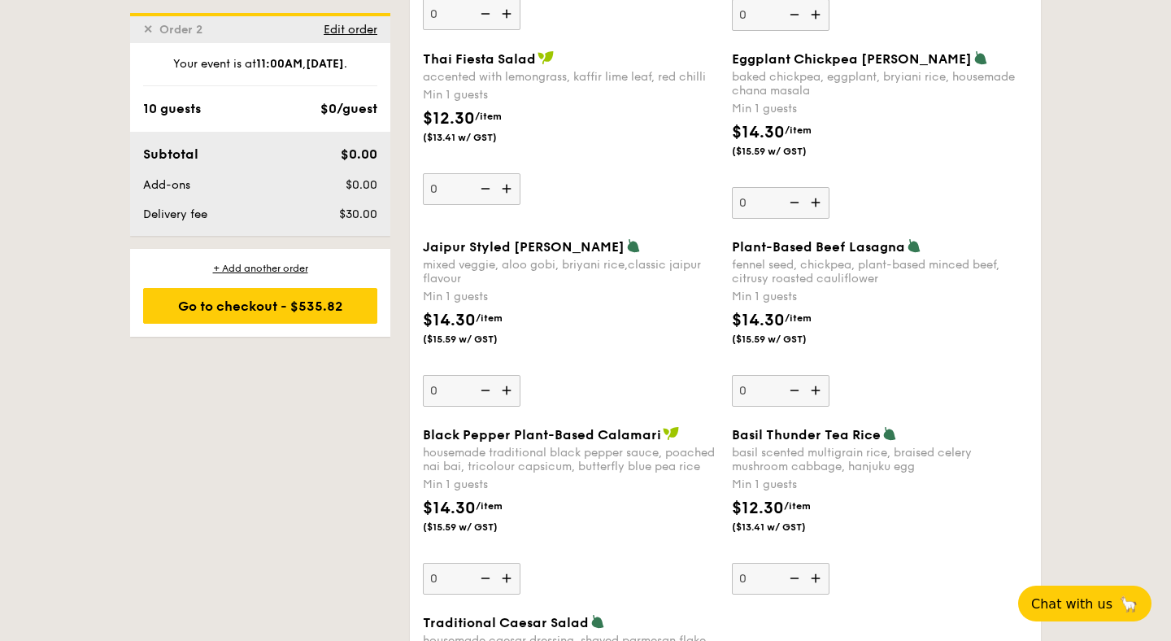
scroll to position [1650, 0]
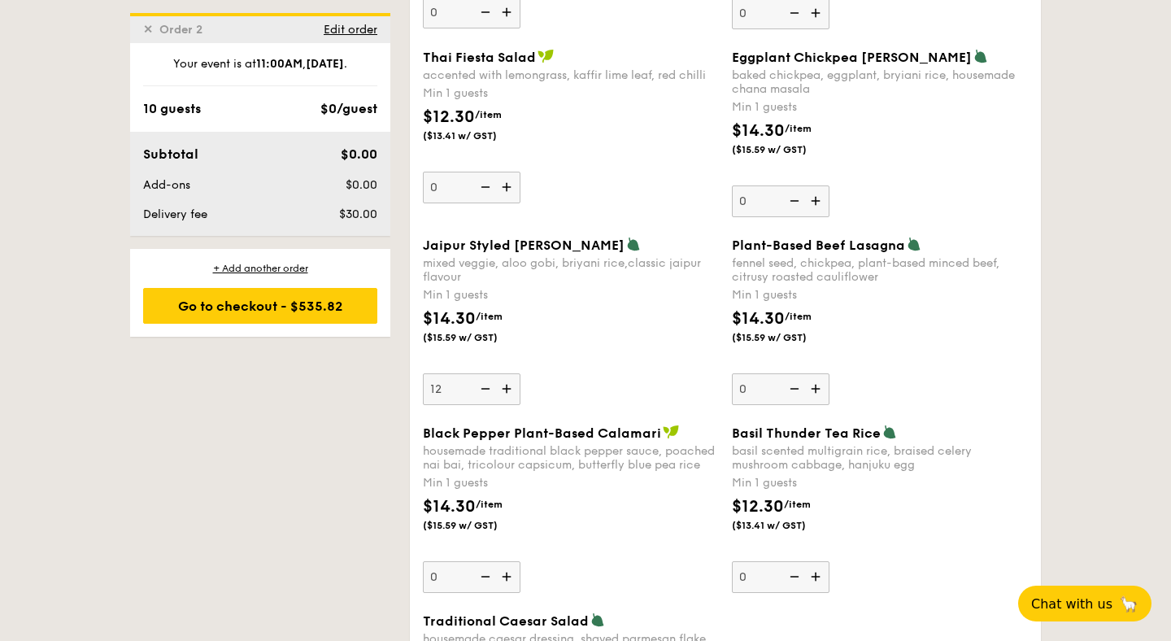
type input "12"
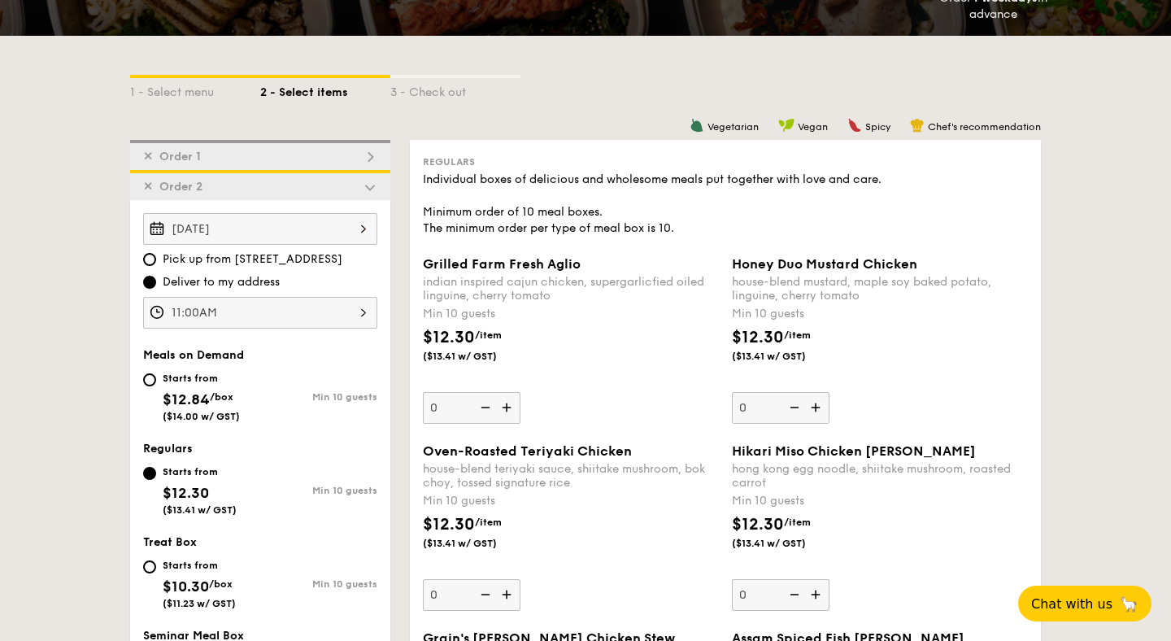
scroll to position [317, 0]
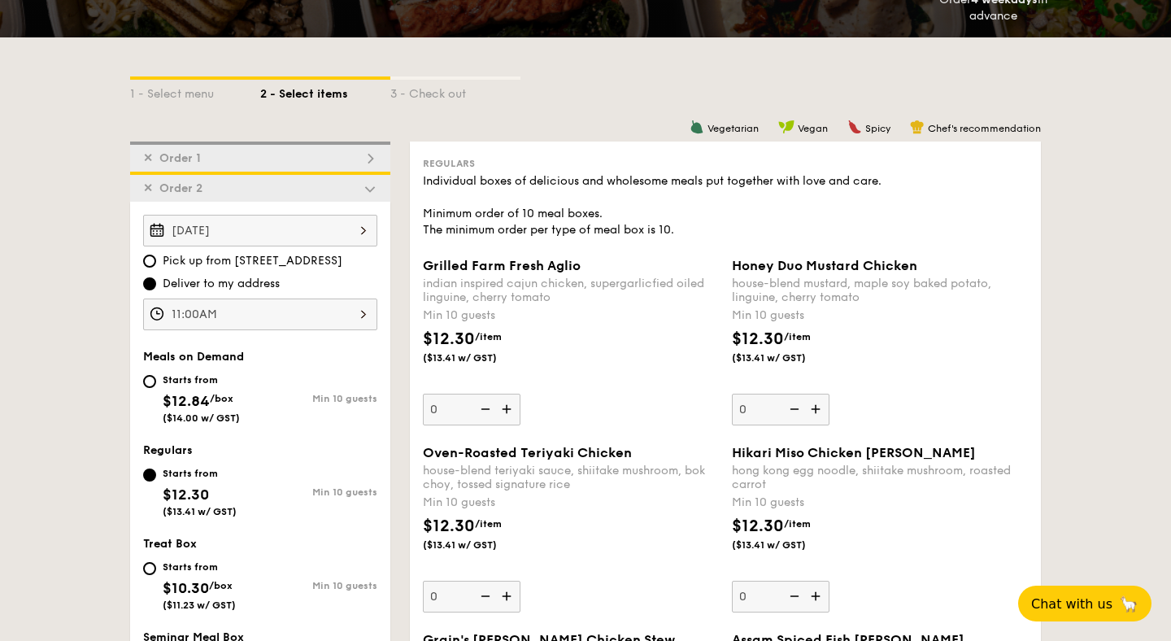
click at [367, 160] on img at bounding box center [370, 158] width 15 height 15
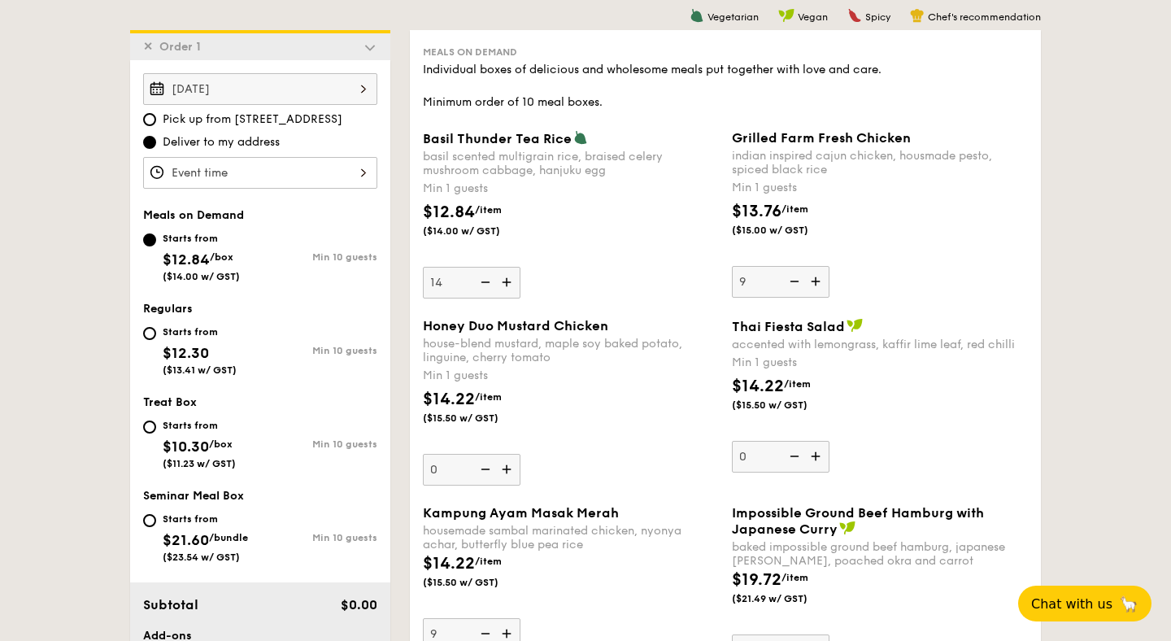
scroll to position [434, 0]
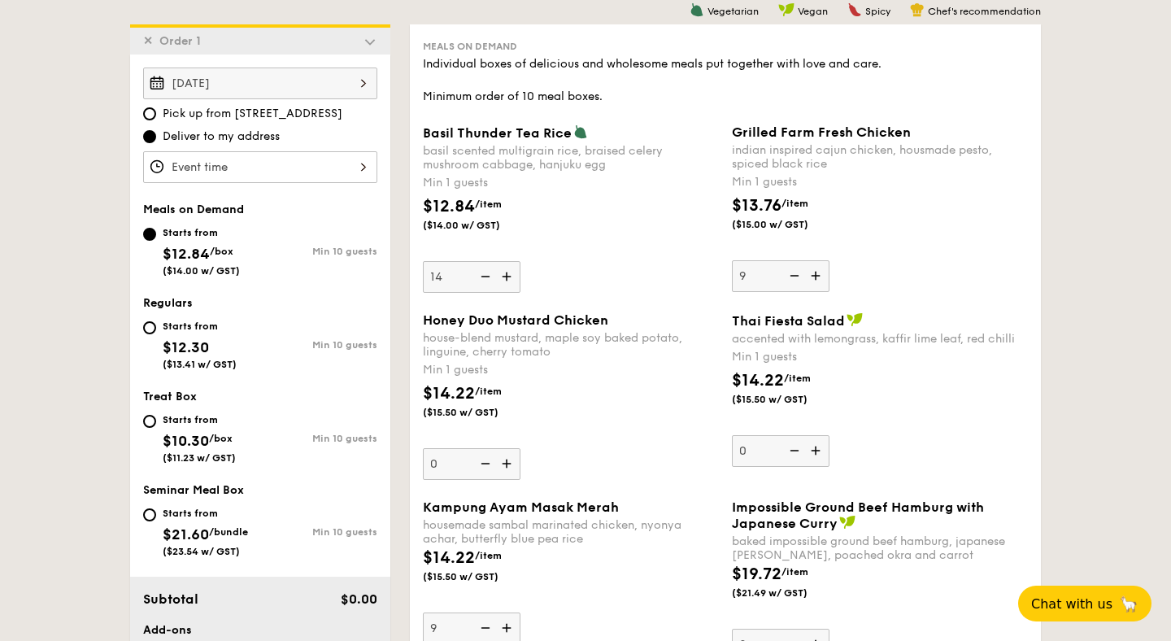
click at [255, 167] on div at bounding box center [260, 167] width 234 height 32
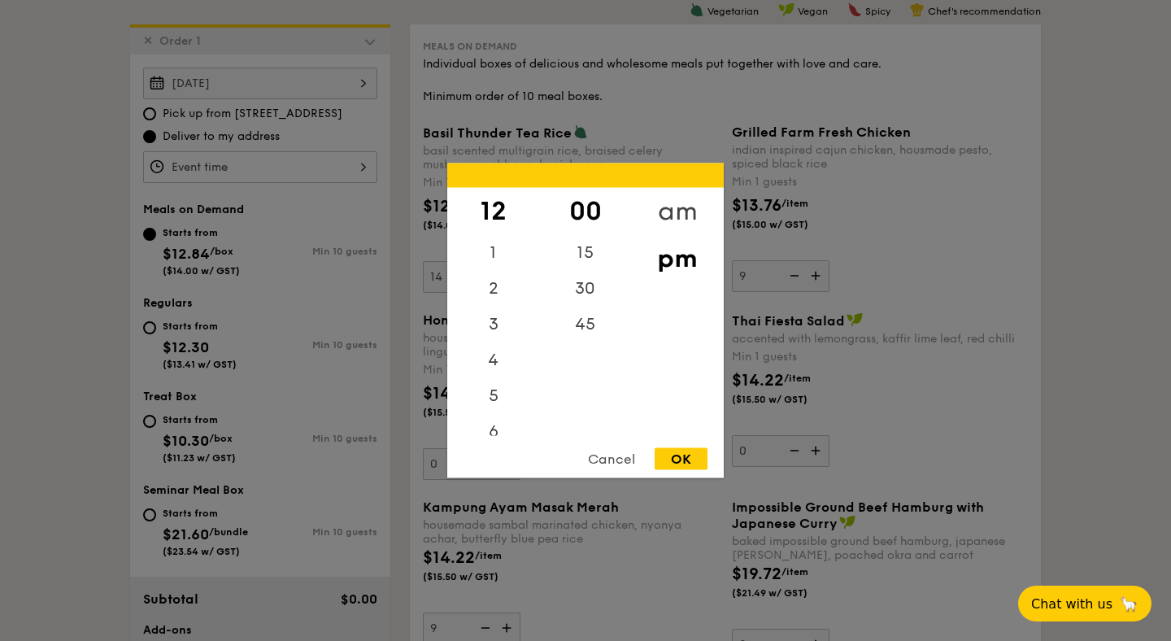
click at [664, 202] on div "am" at bounding box center [677, 211] width 92 height 47
click at [498, 424] on div "11" at bounding box center [493, 412] width 92 height 47
click at [678, 456] on div "OK" at bounding box center [681, 459] width 53 height 22
type input "11:00AM"
